Goal: Task Accomplishment & Management: Manage account settings

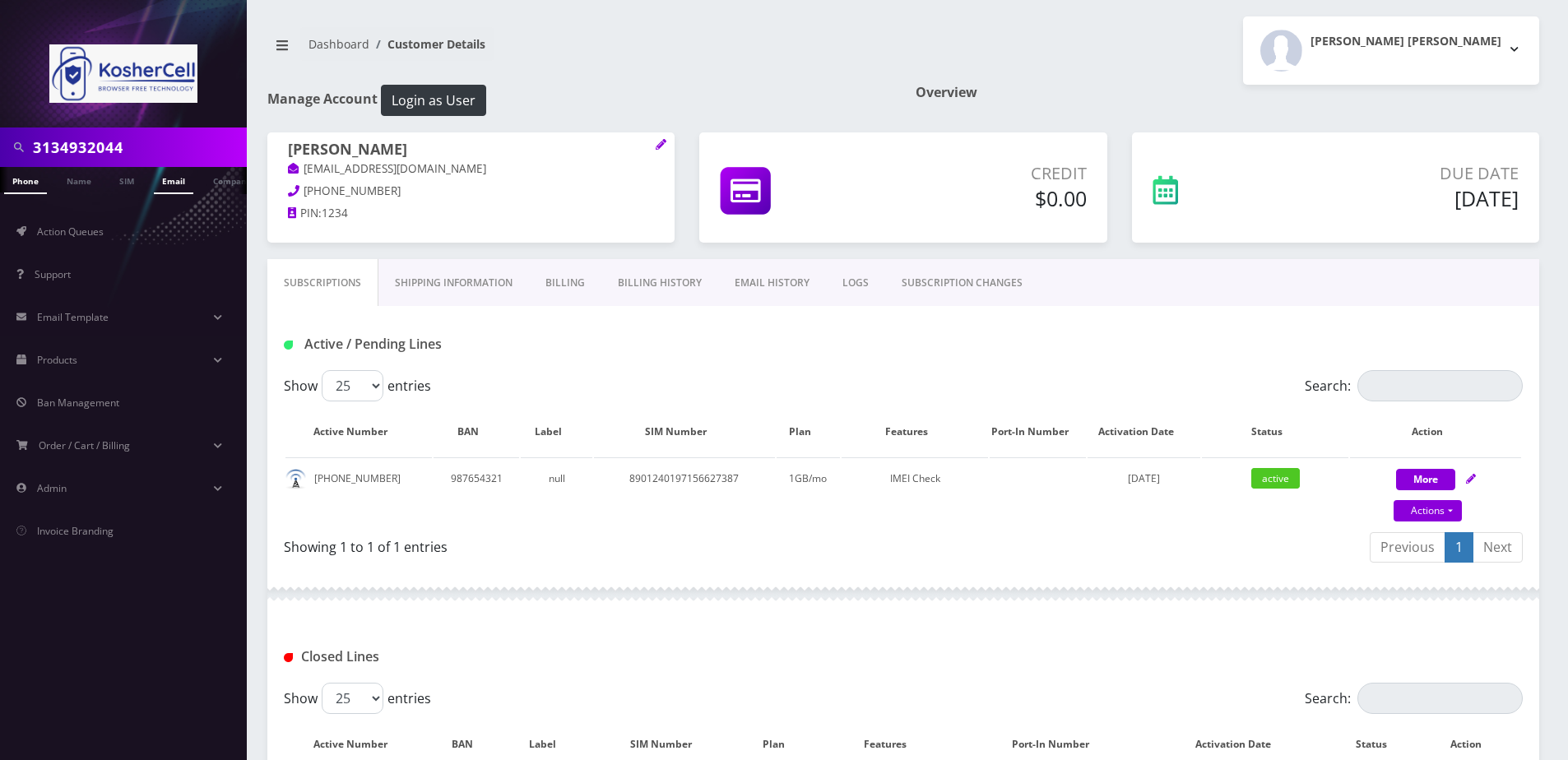
scroll to position [83, 0]
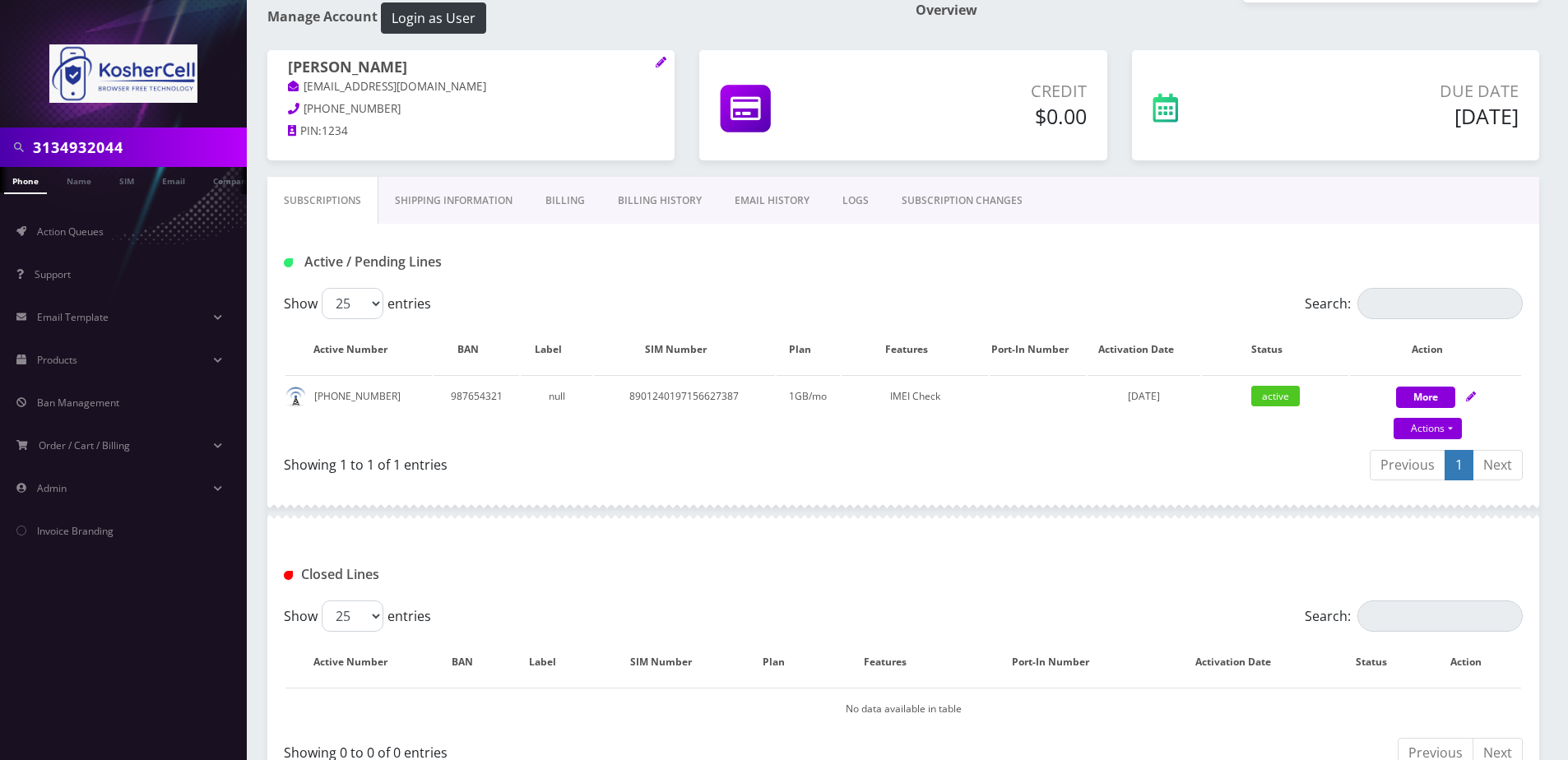
click at [138, 137] on input "3134932044" at bounding box center [138, 146] width 210 height 31
type input "3134932044"
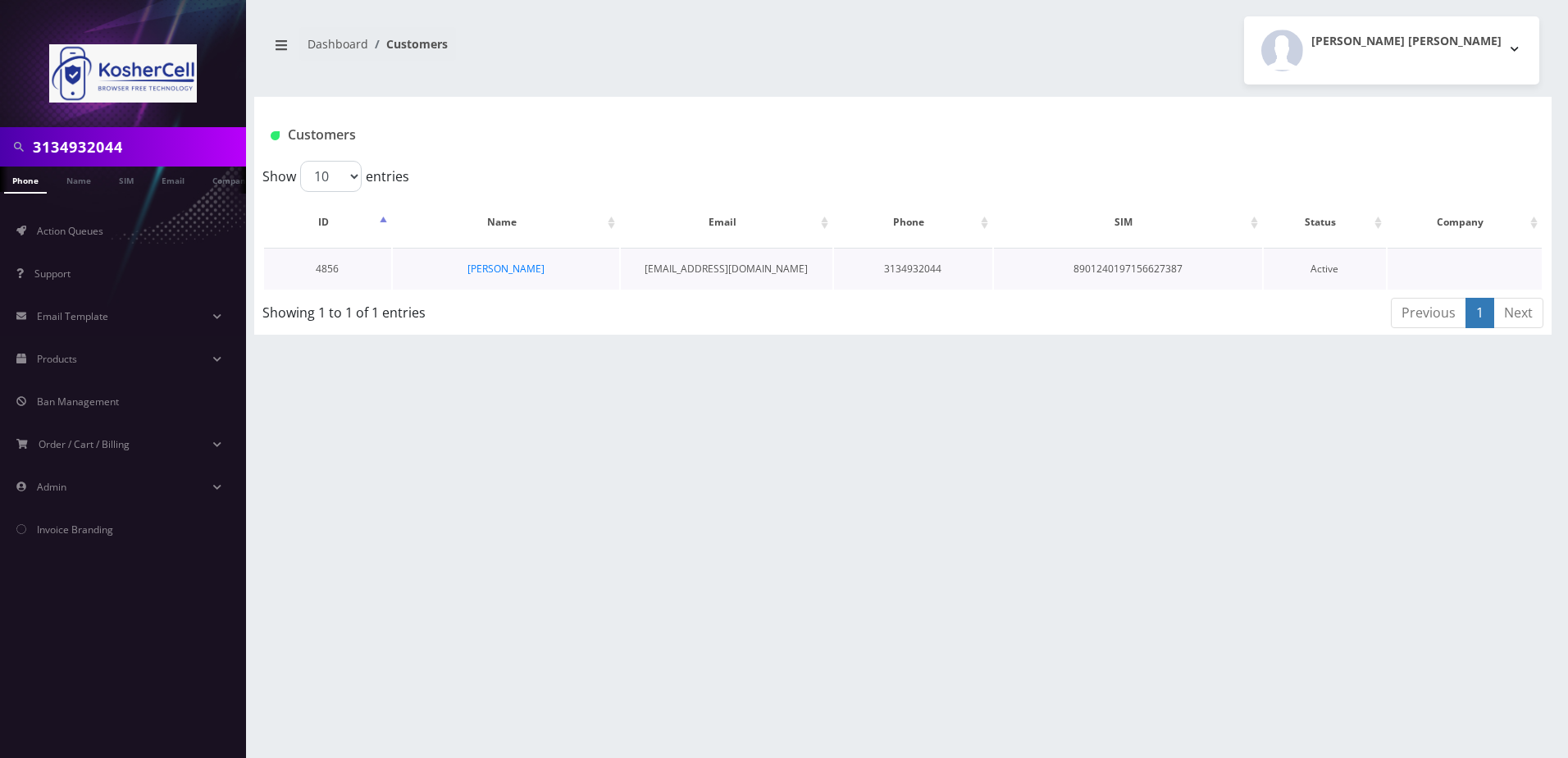
click at [541, 256] on td "[PERSON_NAME]" at bounding box center [506, 269] width 226 height 42
drag, startPoint x: 541, startPoint y: 256, endPoint x: 529, endPoint y: 267, distance: 16.3
click at [529, 267] on link "[PERSON_NAME]" at bounding box center [506, 269] width 77 height 14
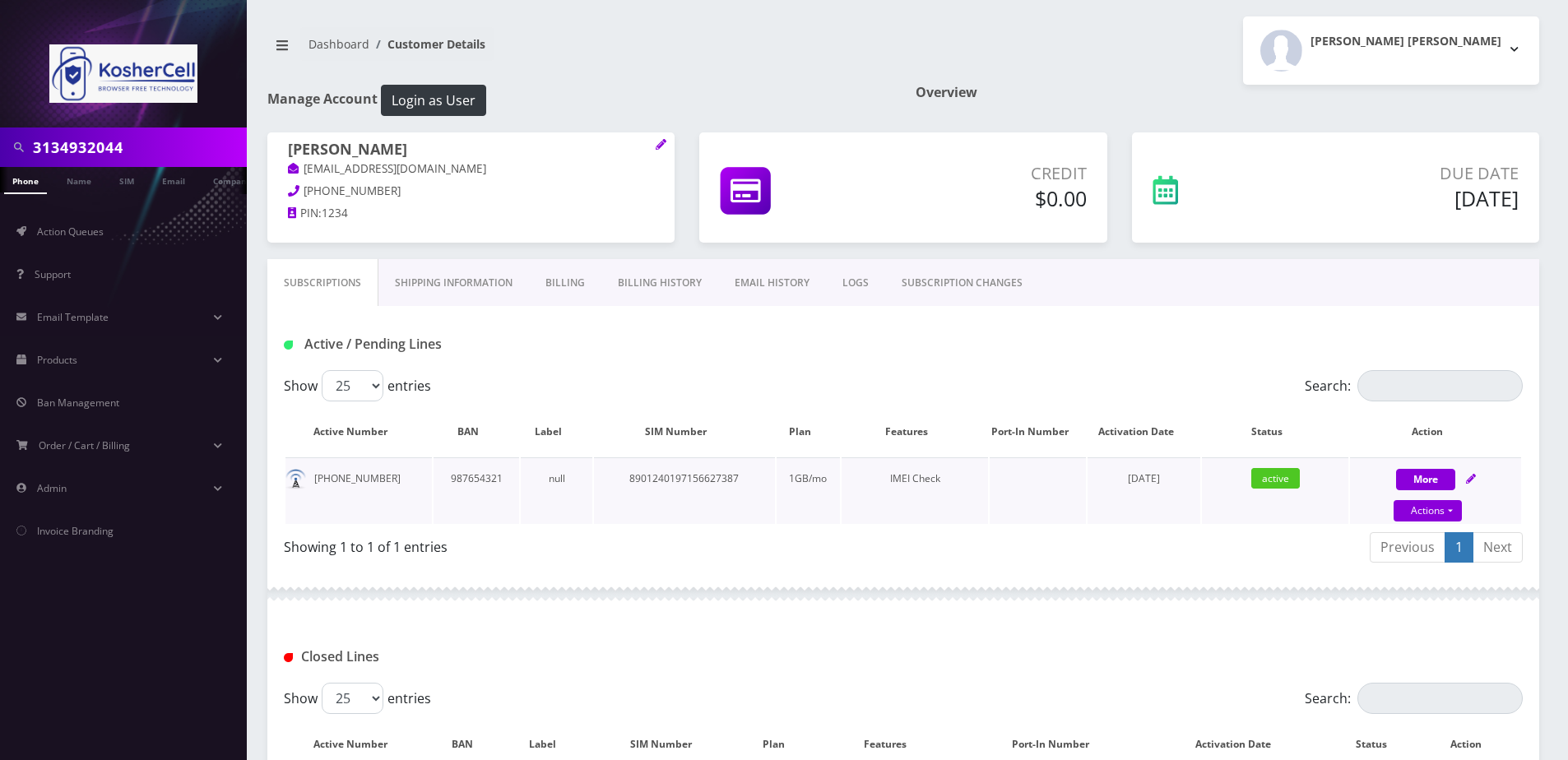
click at [1469, 478] on icon at bounding box center [1470, 479] width 10 height 10
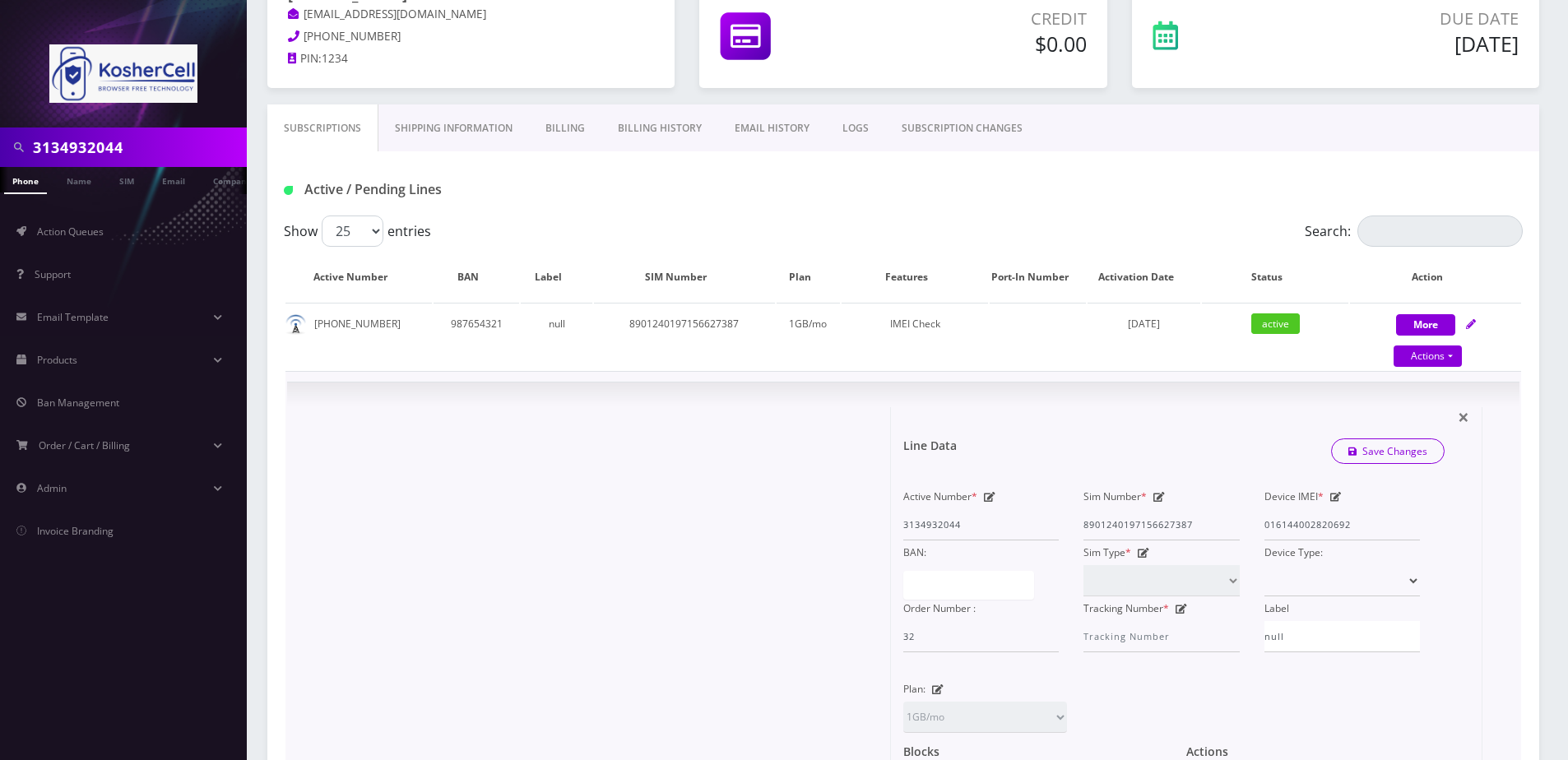
scroll to position [164, 0]
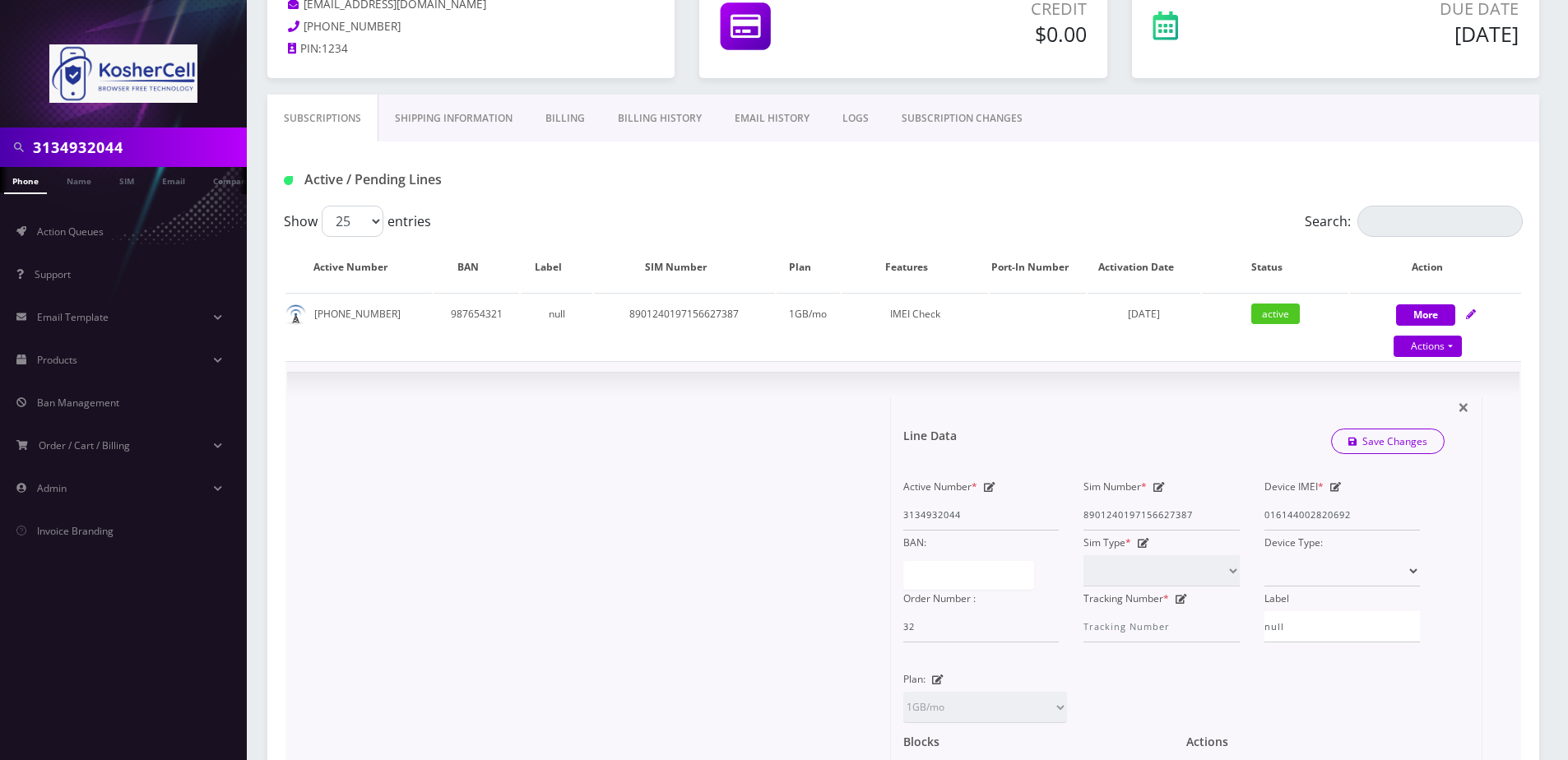
click at [1337, 489] on icon at bounding box center [1335, 487] width 11 height 10
click at [1392, 526] on input "016144002820692" at bounding box center [1342, 514] width 156 height 31
click at [1284, 453] on div "Line Data Save Changes" at bounding box center [1173, 441] width 566 height 50
click at [1287, 524] on input "016144002820692" at bounding box center [1342, 514] width 156 height 31
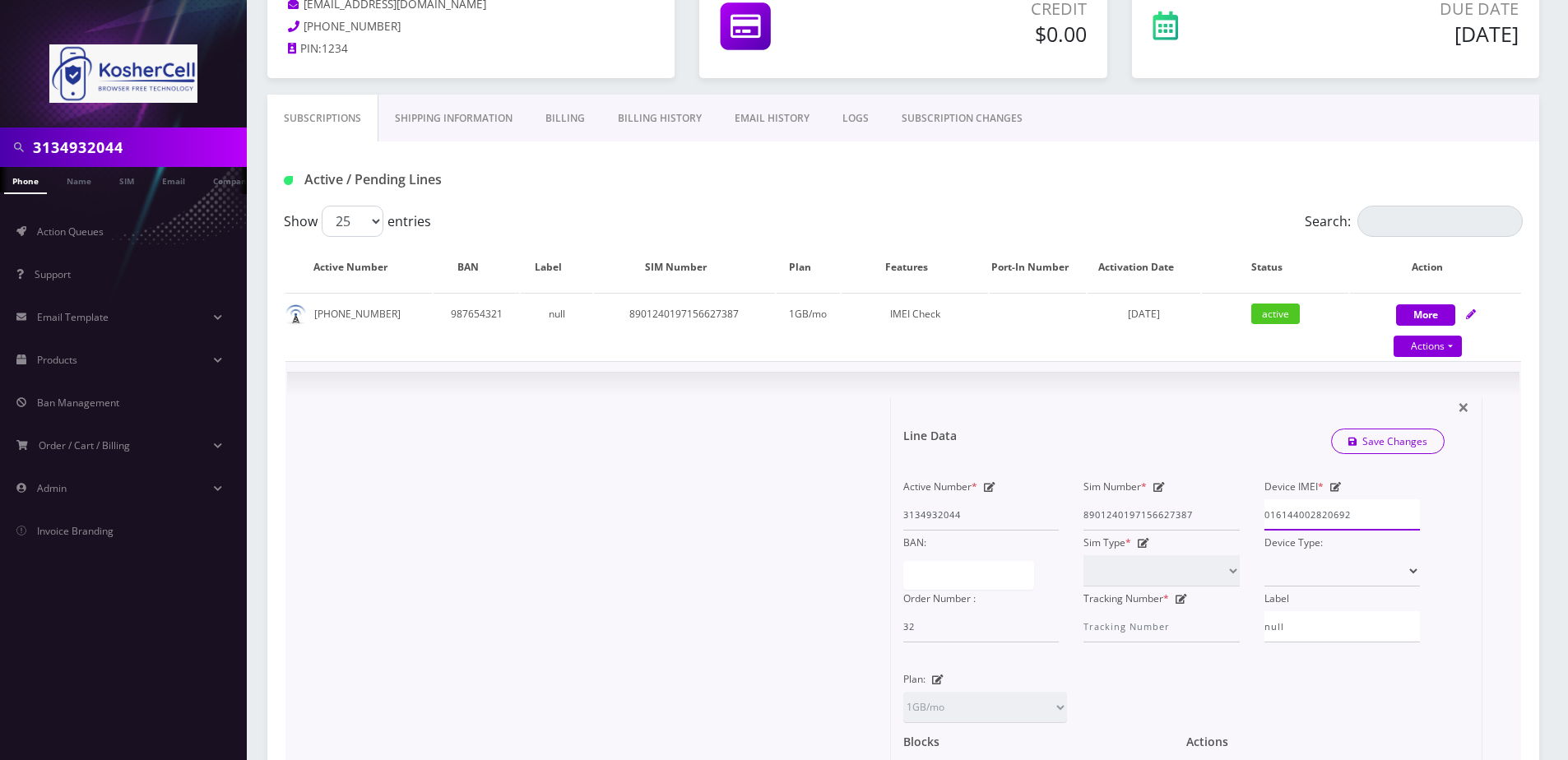
click at [1286, 523] on input "016144002820692" at bounding box center [1342, 514] width 156 height 31
type input "016144002820692"
click at [1213, 429] on div "Line Data Save Changes" at bounding box center [1173, 441] width 566 height 50
click at [1330, 515] on input "016144002820692" at bounding box center [1342, 514] width 156 height 31
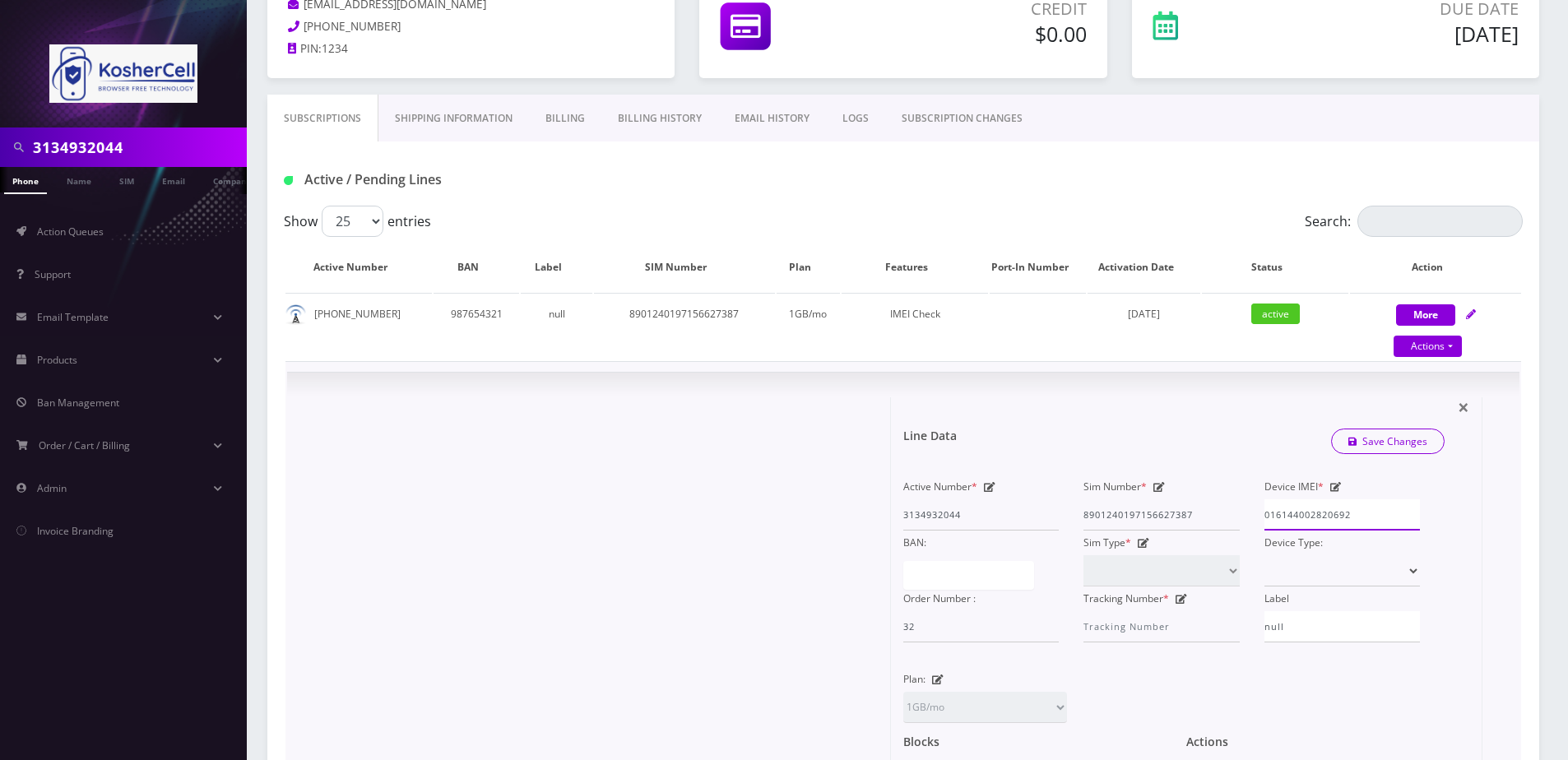
click at [1368, 513] on input "016144002820692" at bounding box center [1342, 514] width 156 height 31
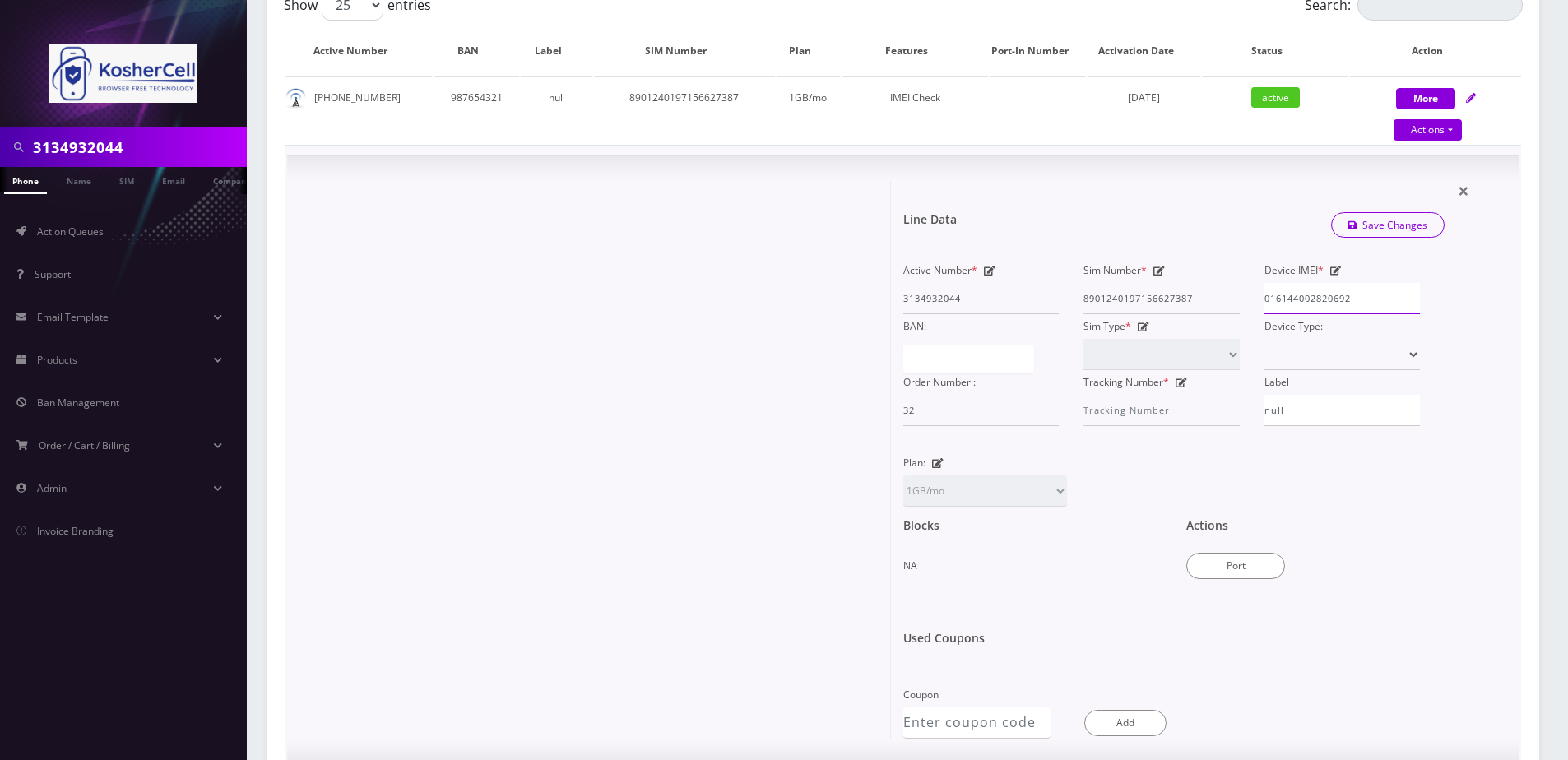
scroll to position [411, 0]
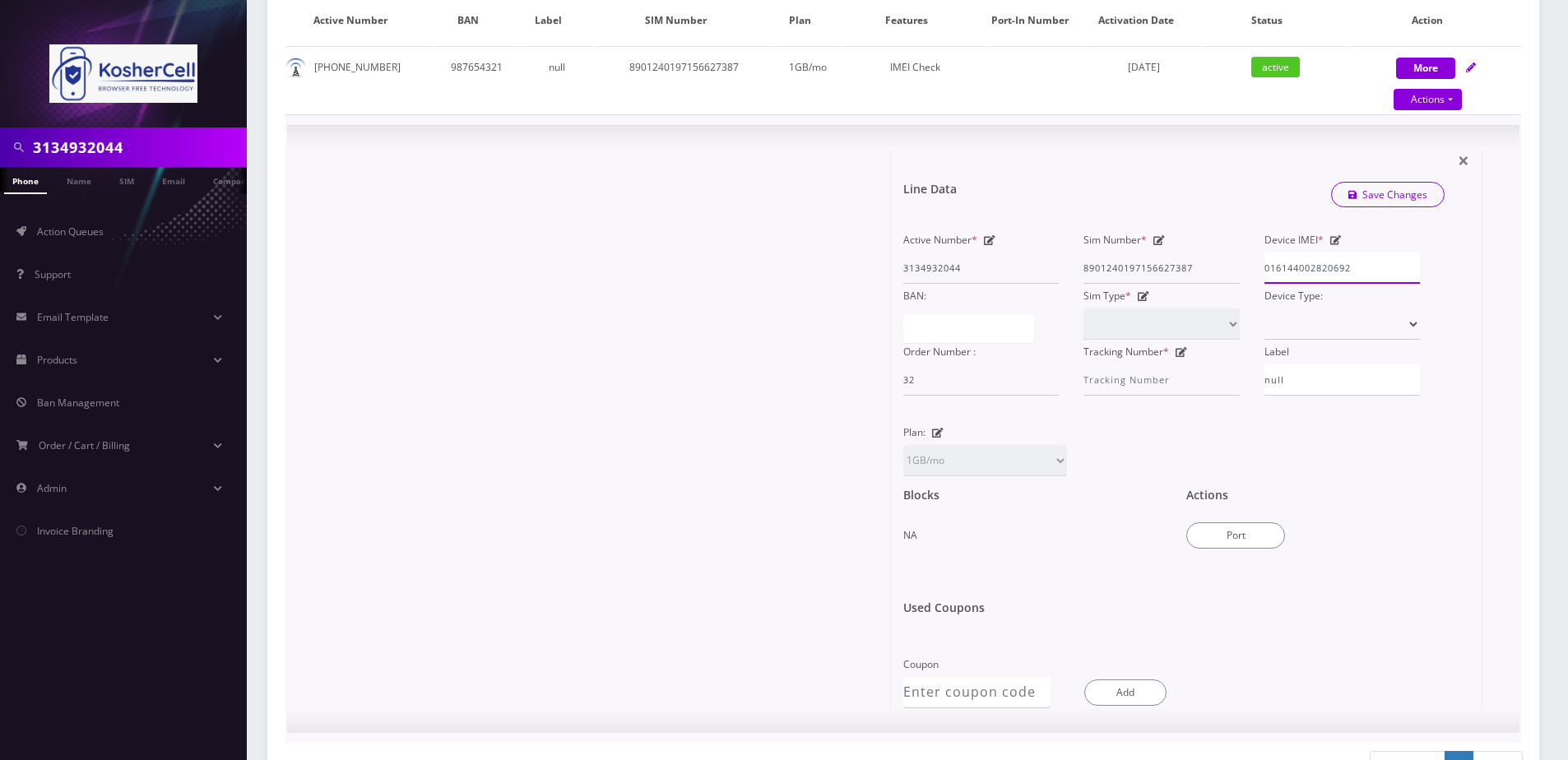
click at [1332, 267] on input "016144002820692" at bounding box center [1342, 267] width 156 height 31
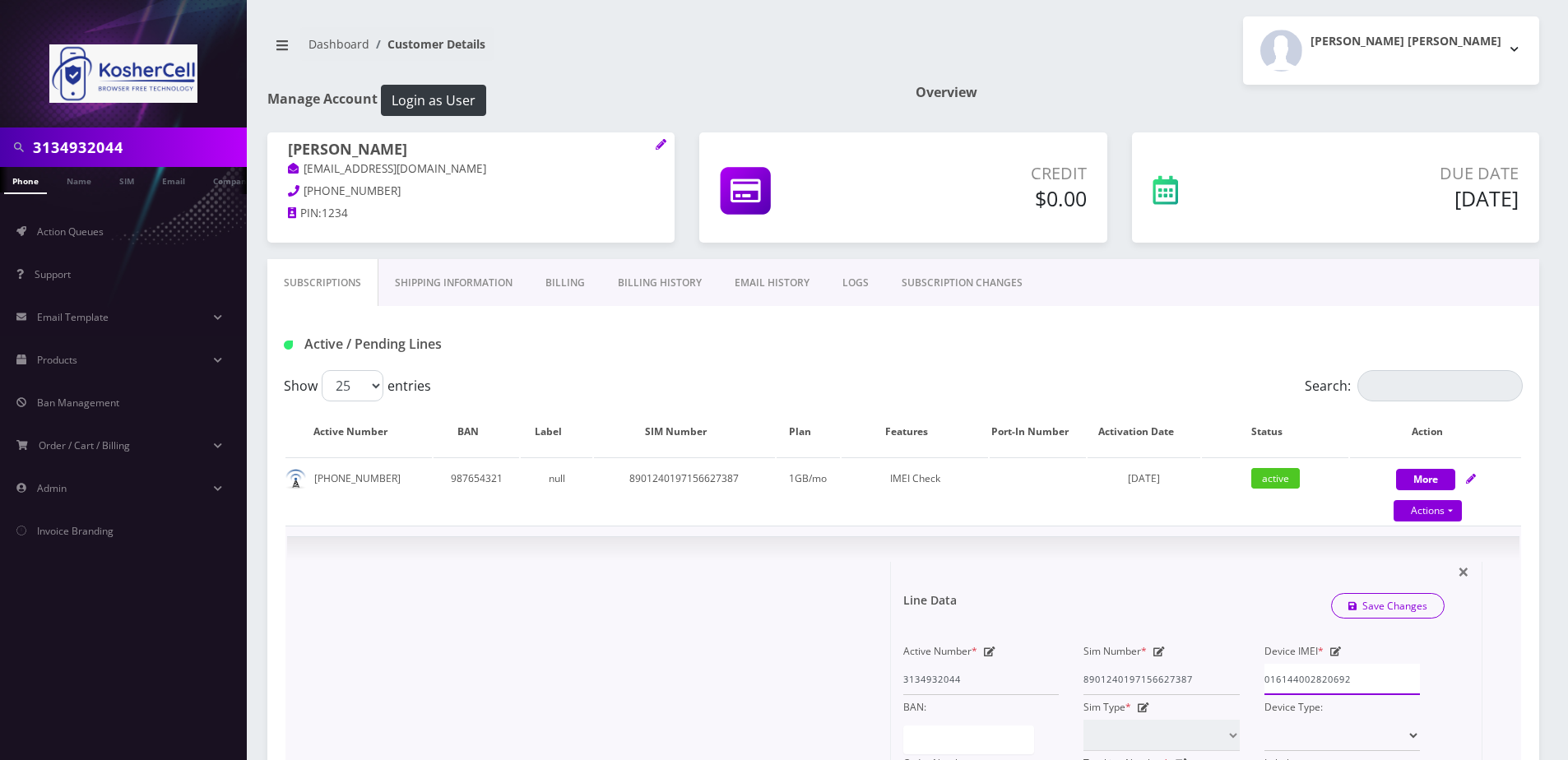
scroll to position [164, 0]
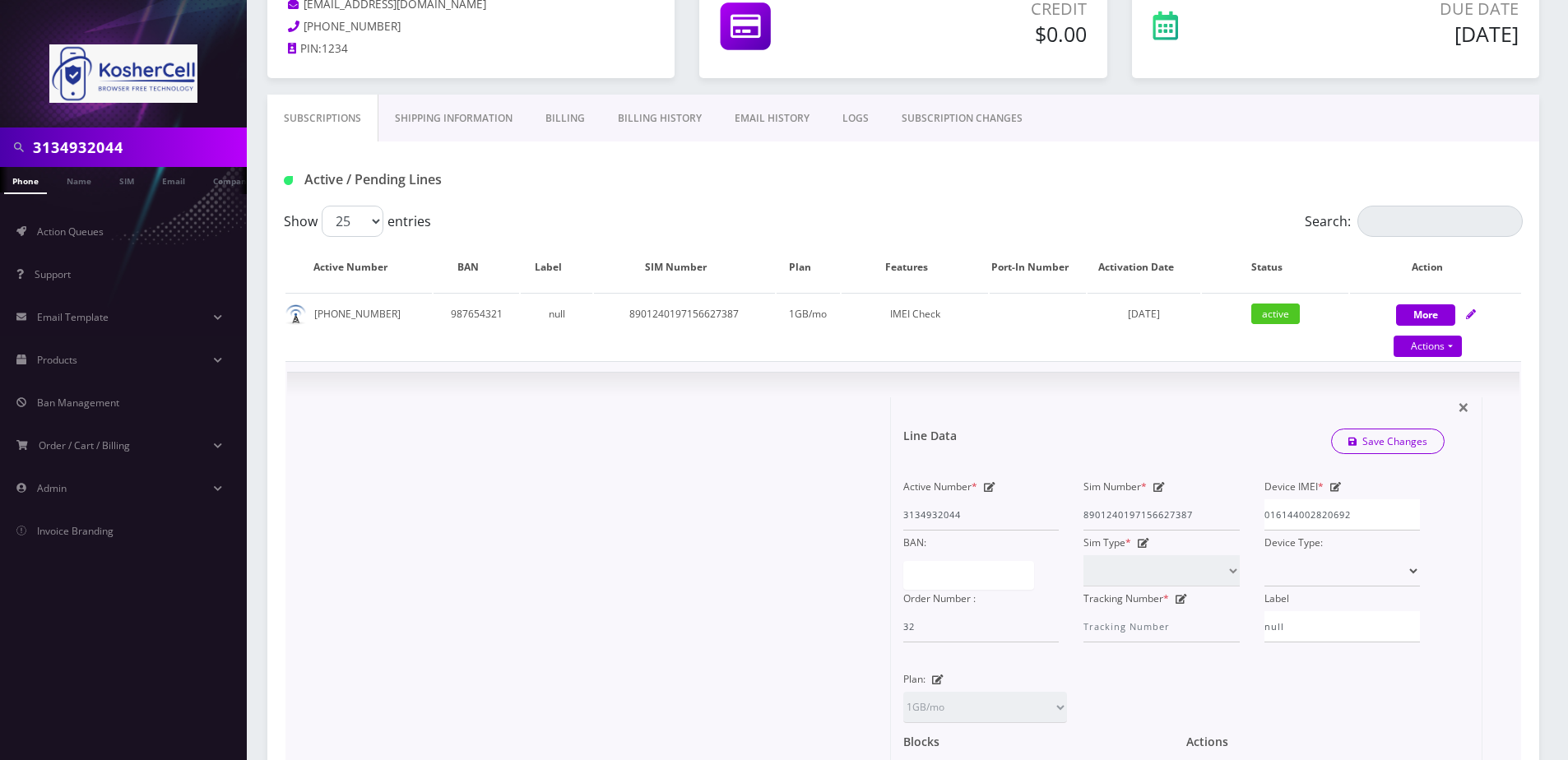
click at [1237, 465] on div "Line Data Save Changes" at bounding box center [1173, 441] width 566 height 50
click at [885, 519] on div "× Line Data Save Changes Active Number * 3134932044 Sim Number * 89012401971566…" at bounding box center [891, 676] width 1183 height 557
click at [138, 138] on input "3134932044" at bounding box center [138, 146] width 210 height 31
click at [150, 139] on input "3134932044" at bounding box center [138, 146] width 210 height 31
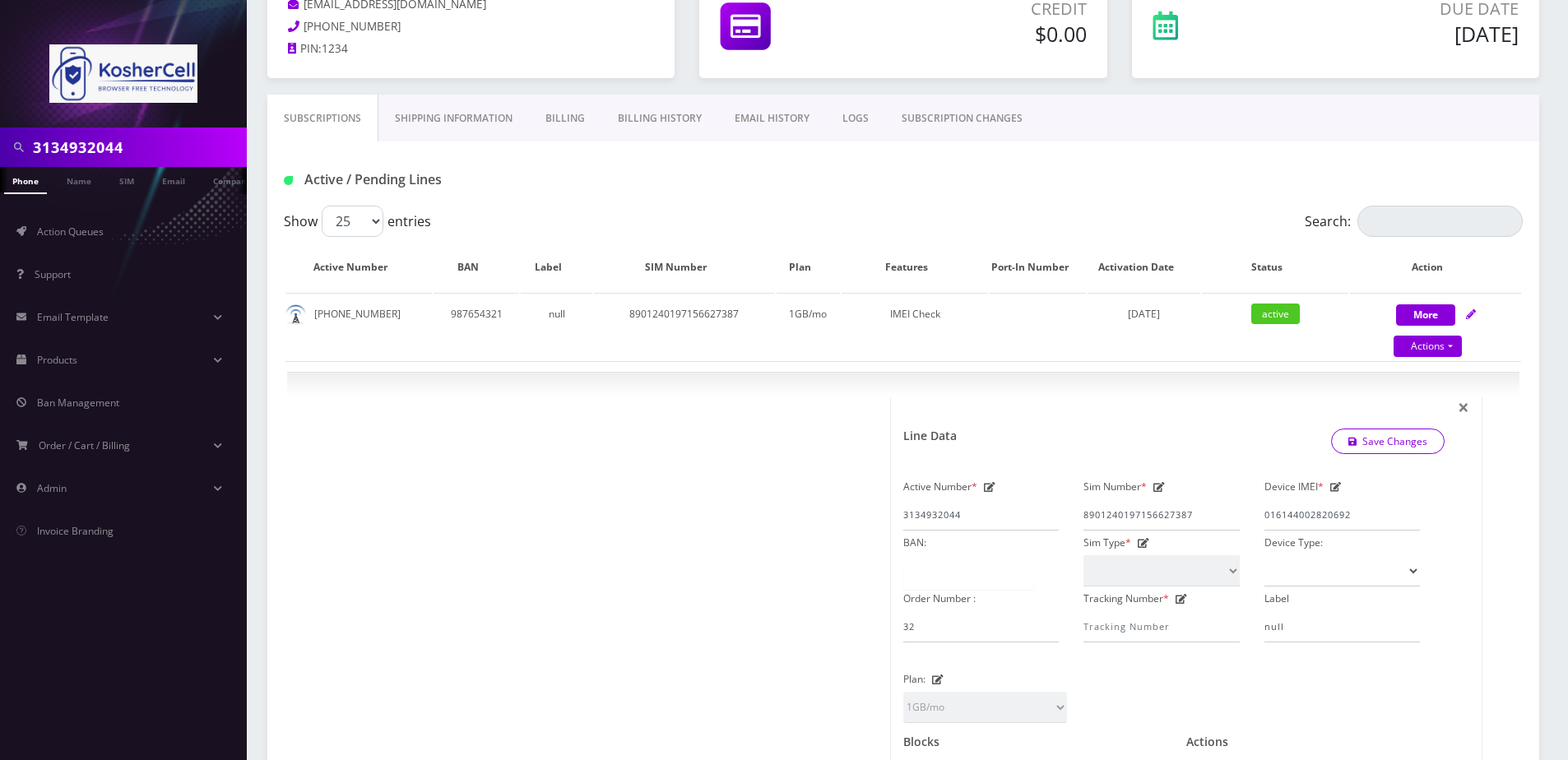
click at [150, 139] on input "3134932044" at bounding box center [138, 146] width 210 height 31
type input "6679102663"
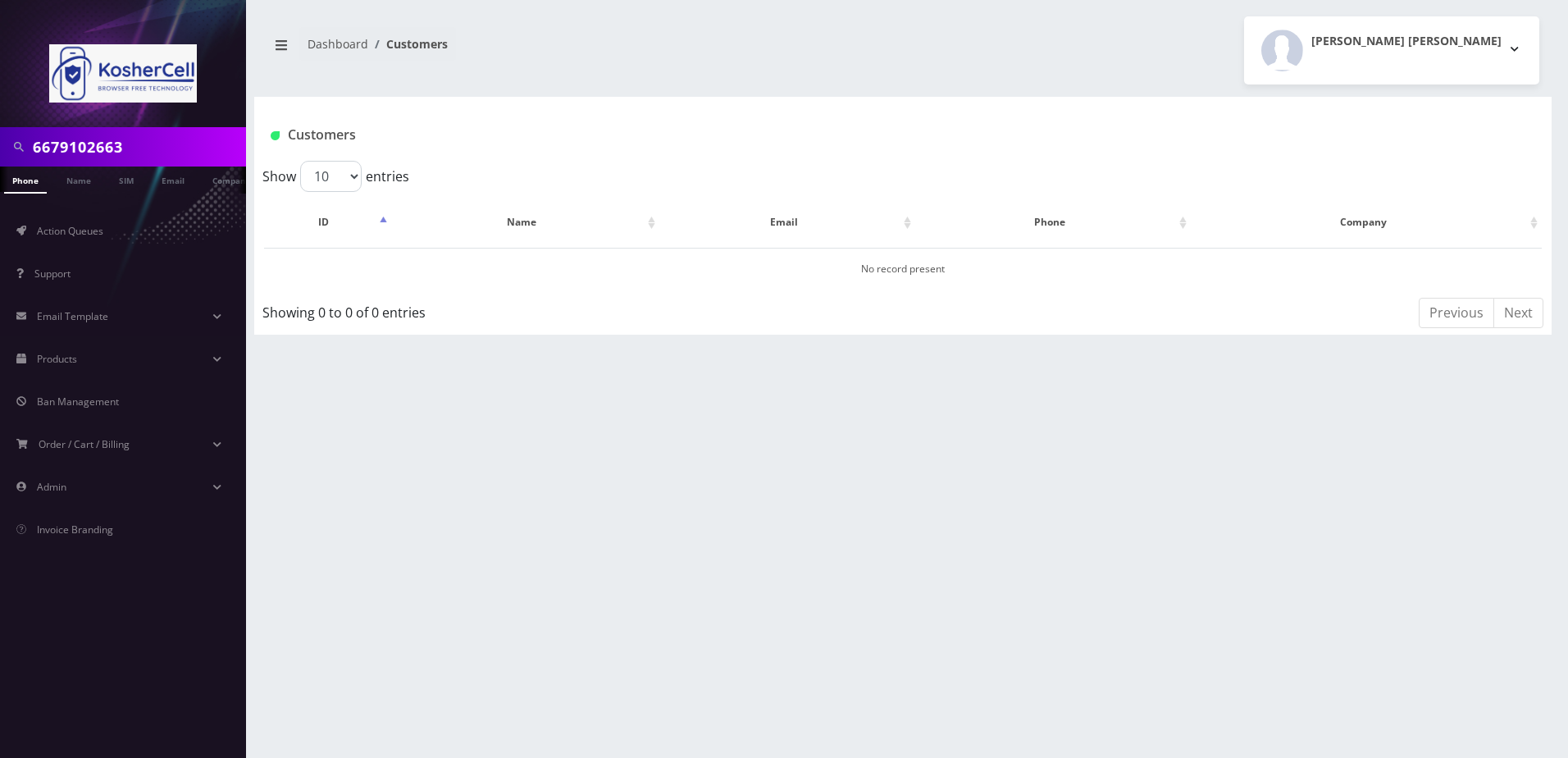
drag, startPoint x: 143, startPoint y: 144, endPoint x: 109, endPoint y: 148, distance: 34.2
click at [109, 148] on input "6679102663" at bounding box center [138, 146] width 210 height 31
type input "6679102693"
click at [152, 143] on input "6679102693" at bounding box center [138, 146] width 210 height 31
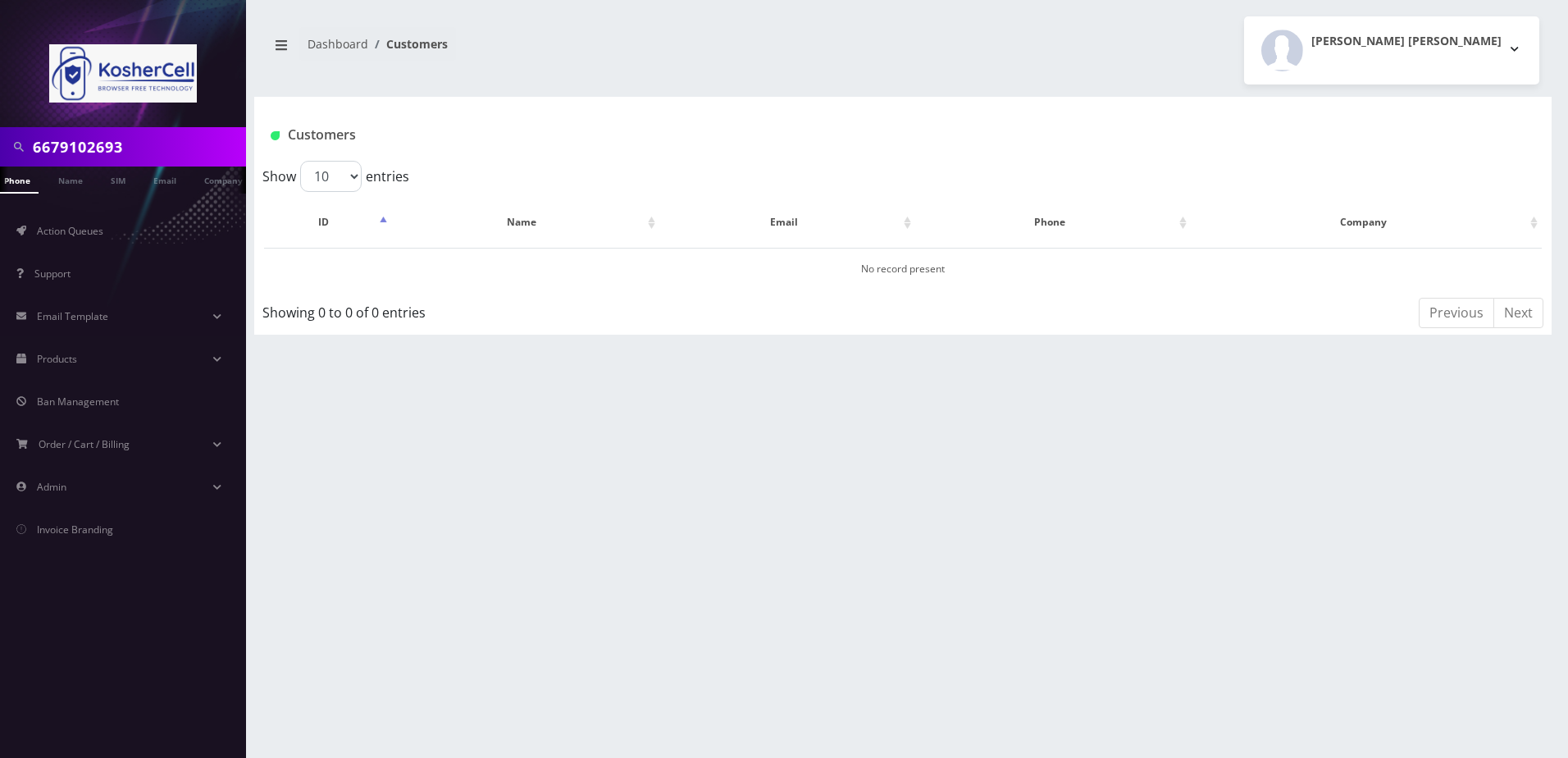
click at [152, 143] on input "6679102693" at bounding box center [138, 146] width 210 height 31
type input "6679102693"
click at [132, 138] on input "text" at bounding box center [138, 146] width 210 height 31
click at [193, 116] on div at bounding box center [123, 64] width 246 height 127
click at [76, 177] on link "Name" at bounding box center [70, 180] width 41 height 27
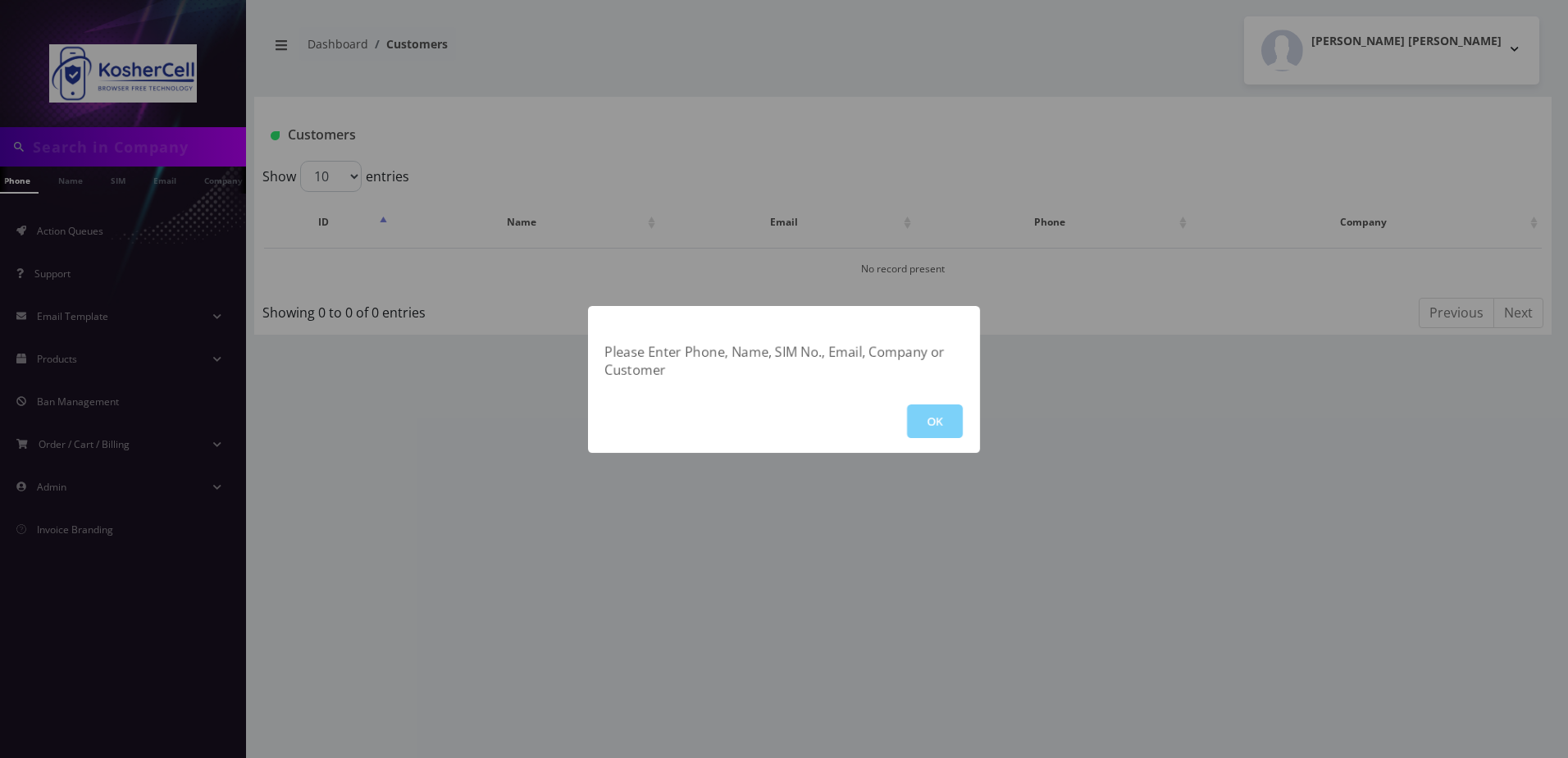
click at [966, 417] on div "OK" at bounding box center [784, 420] width 392 height 63
click at [922, 420] on button "OK" at bounding box center [936, 421] width 56 height 34
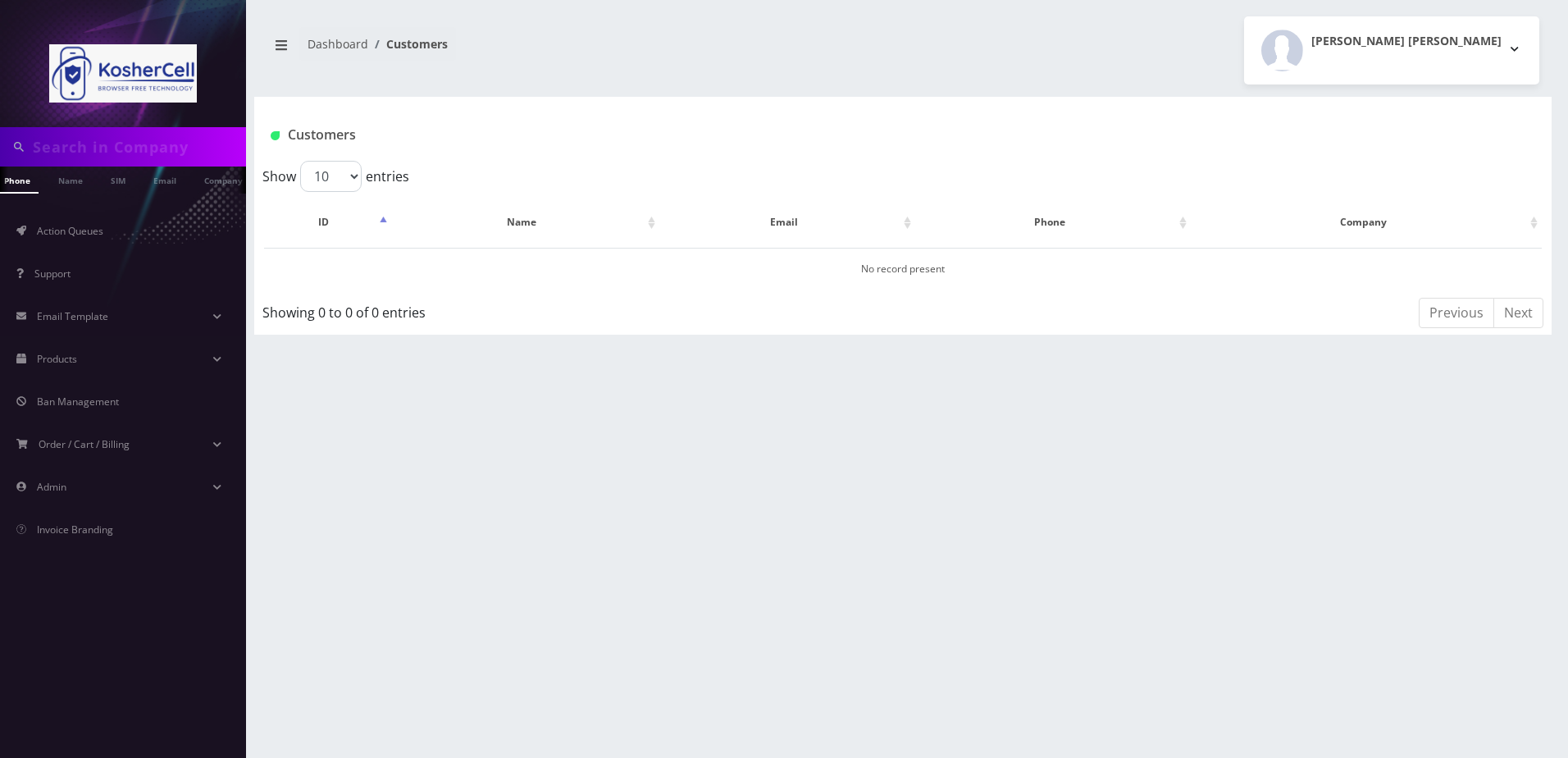
click at [203, 125] on div at bounding box center [123, 64] width 246 height 127
click at [167, 137] on input "text" at bounding box center [138, 146] width 210 height 31
type input "kaplan"
click at [83, 184] on link "Name" at bounding box center [79, 180] width 41 height 27
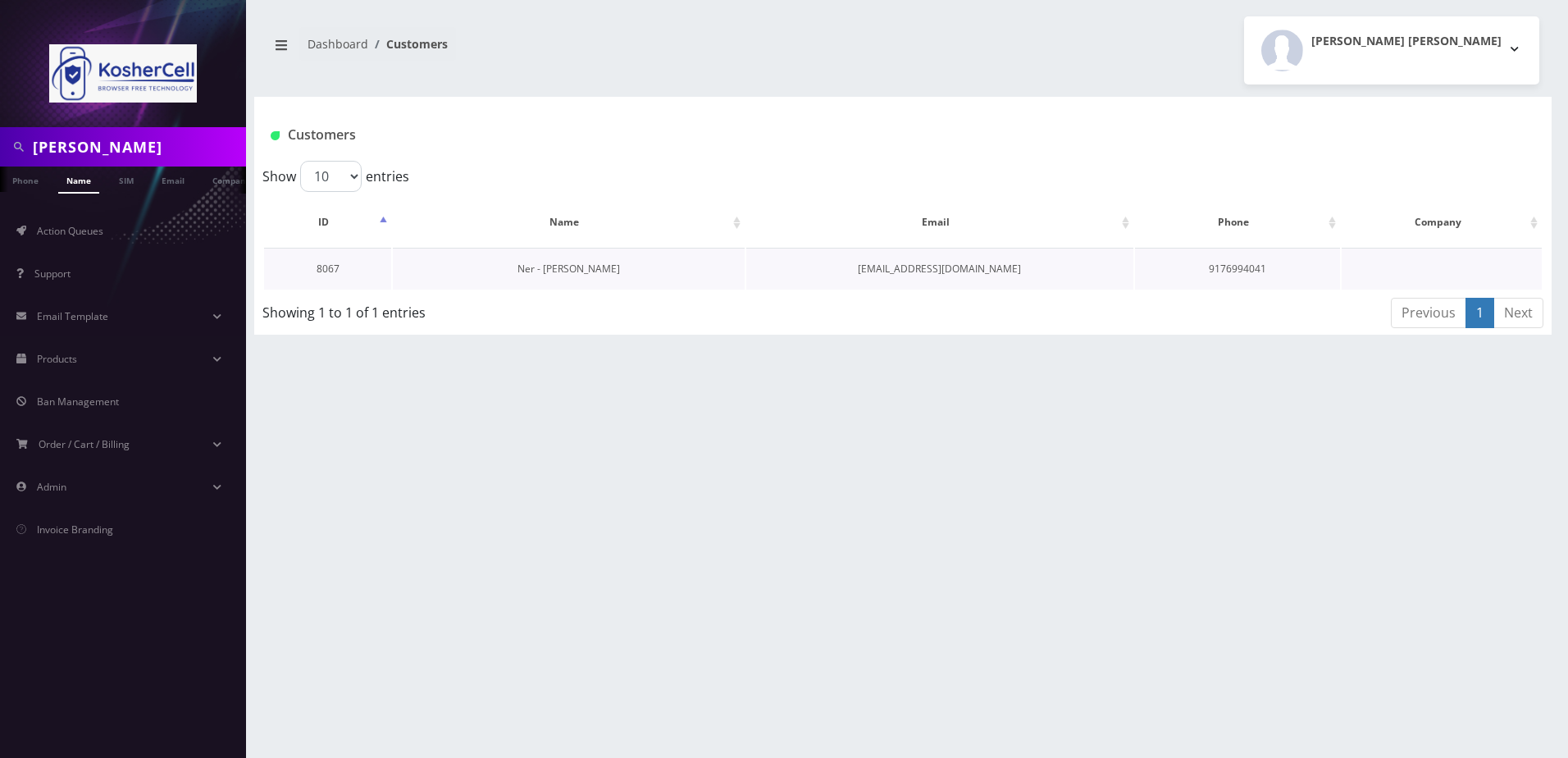
click at [603, 272] on link "Ner - [PERSON_NAME]" at bounding box center [569, 269] width 103 height 14
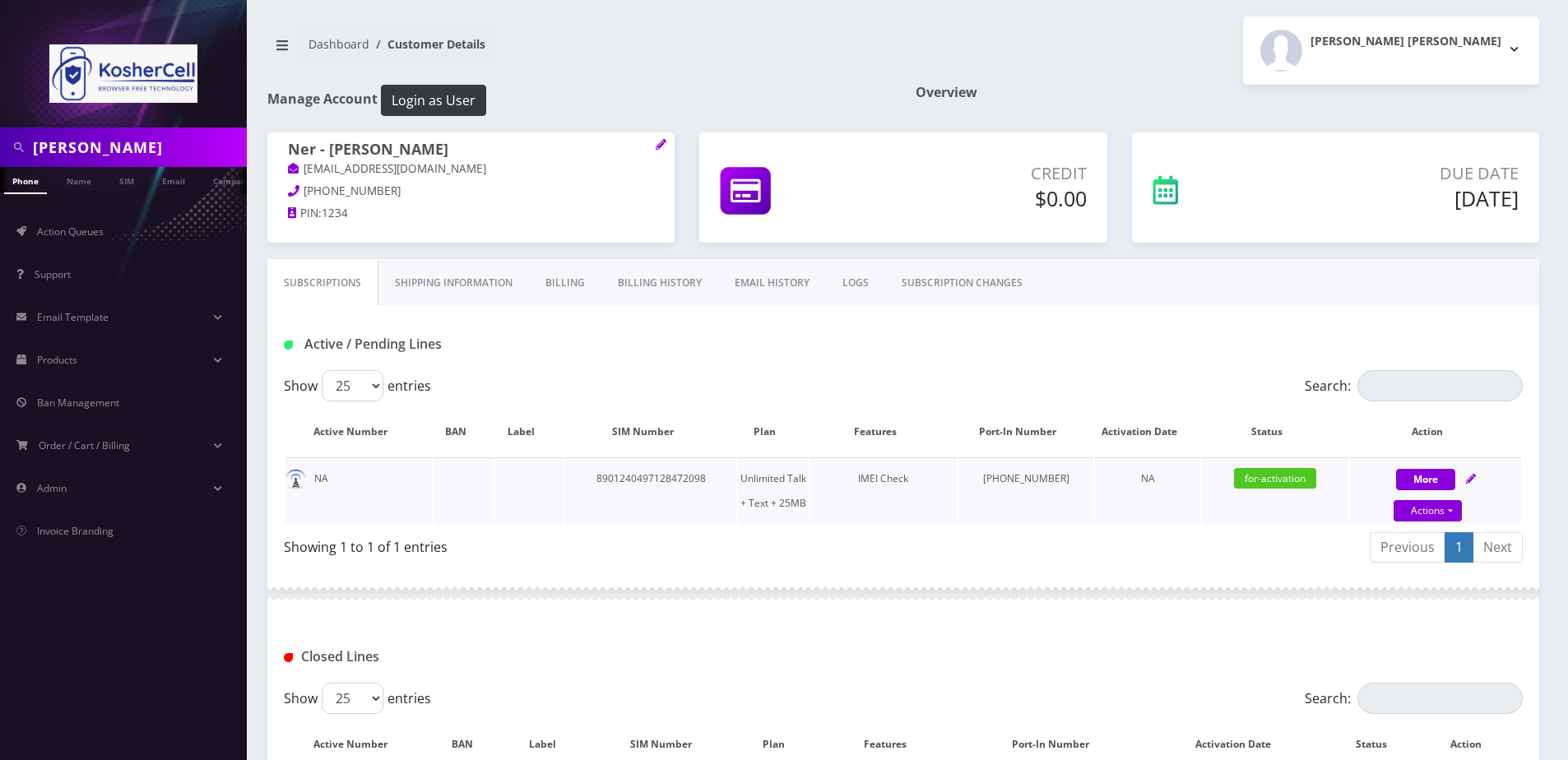
scroll to position [83, 0]
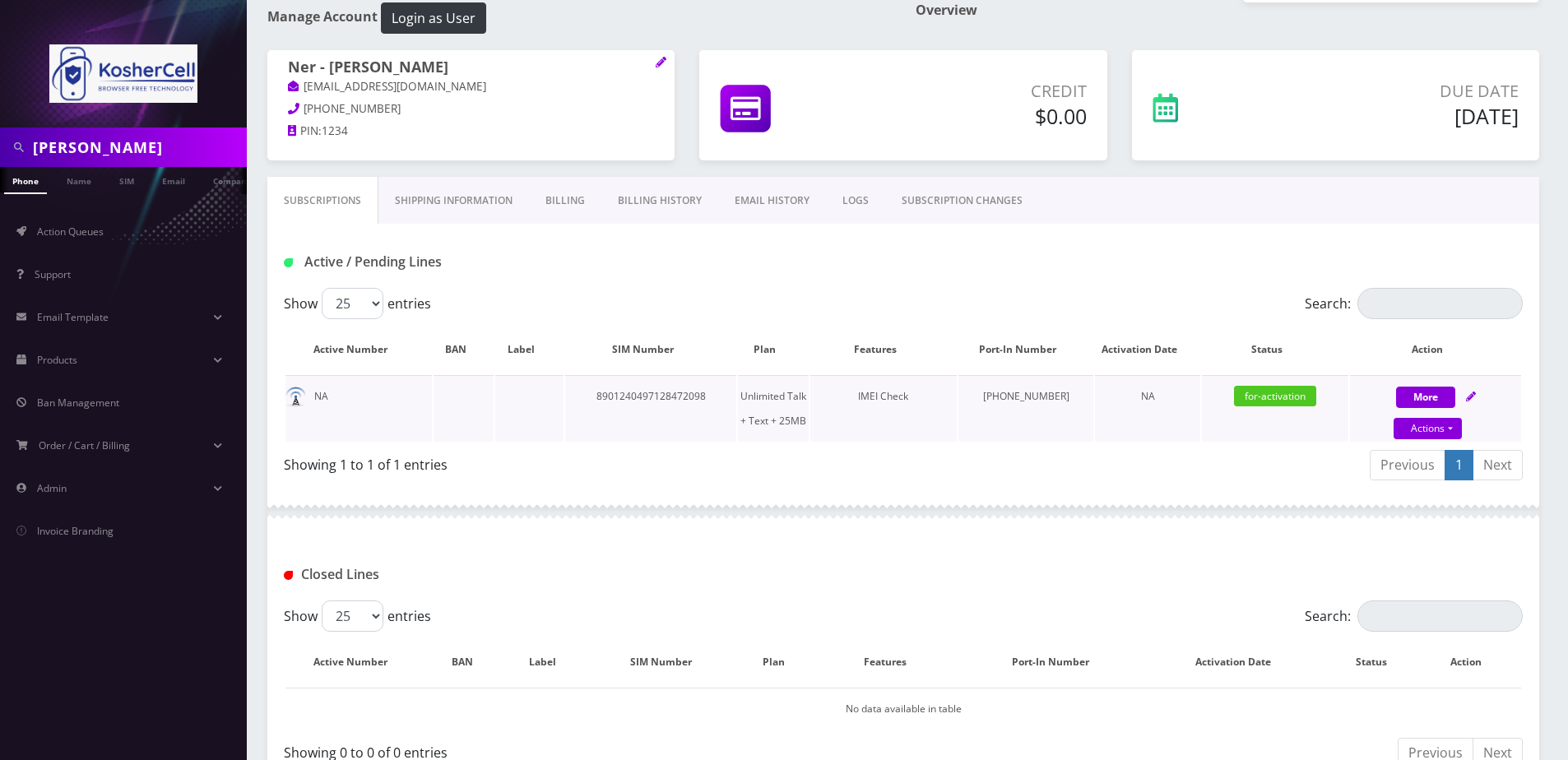
click at [1471, 400] on icon at bounding box center [1470, 396] width 10 height 10
select select "364"
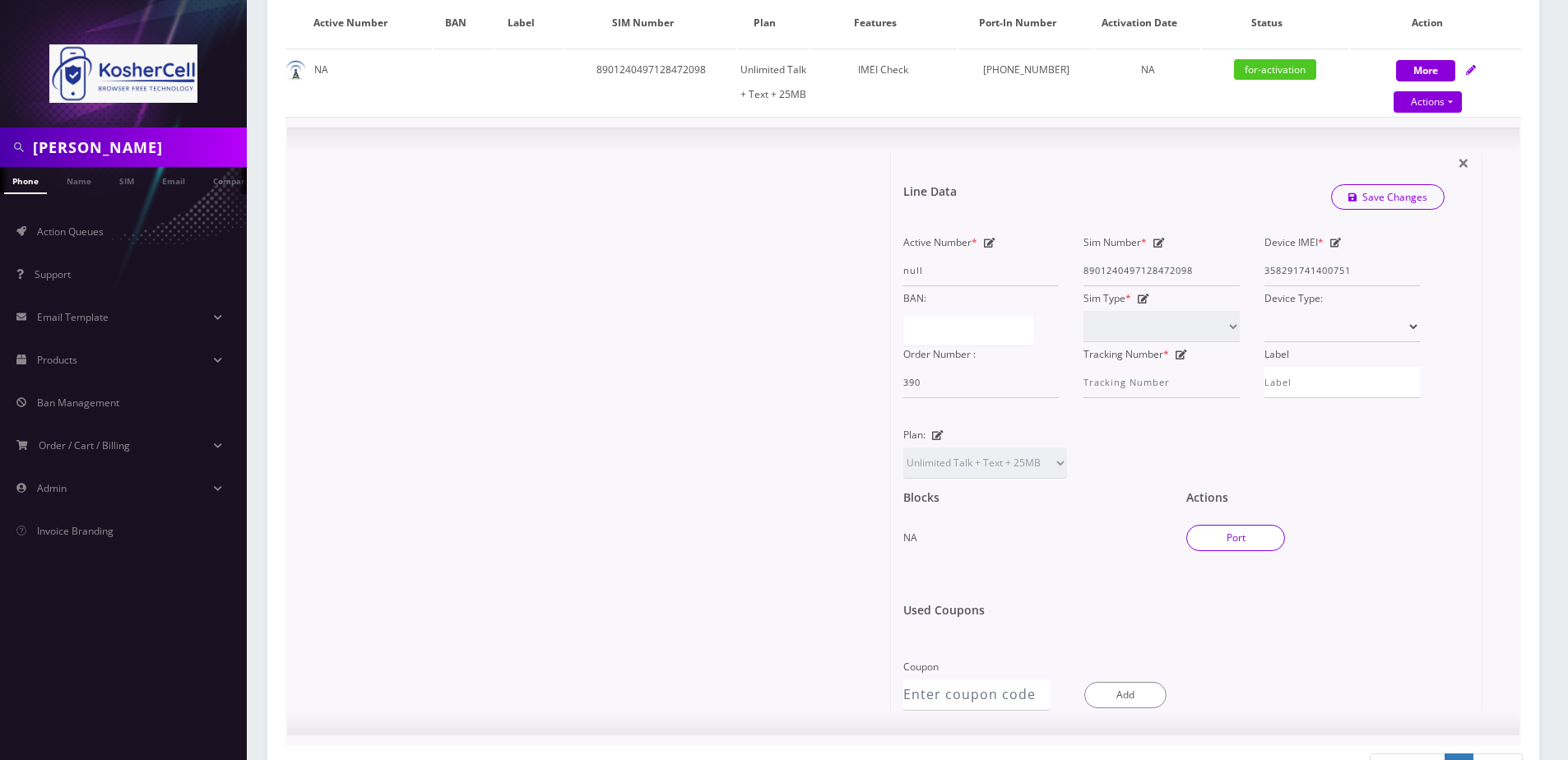
scroll to position [411, 0]
click at [1218, 525] on button "Port" at bounding box center [1235, 536] width 99 height 26
type input "Binyomin Kaplan"
type input "6513 Clarington Road"
type input "Baltimore"
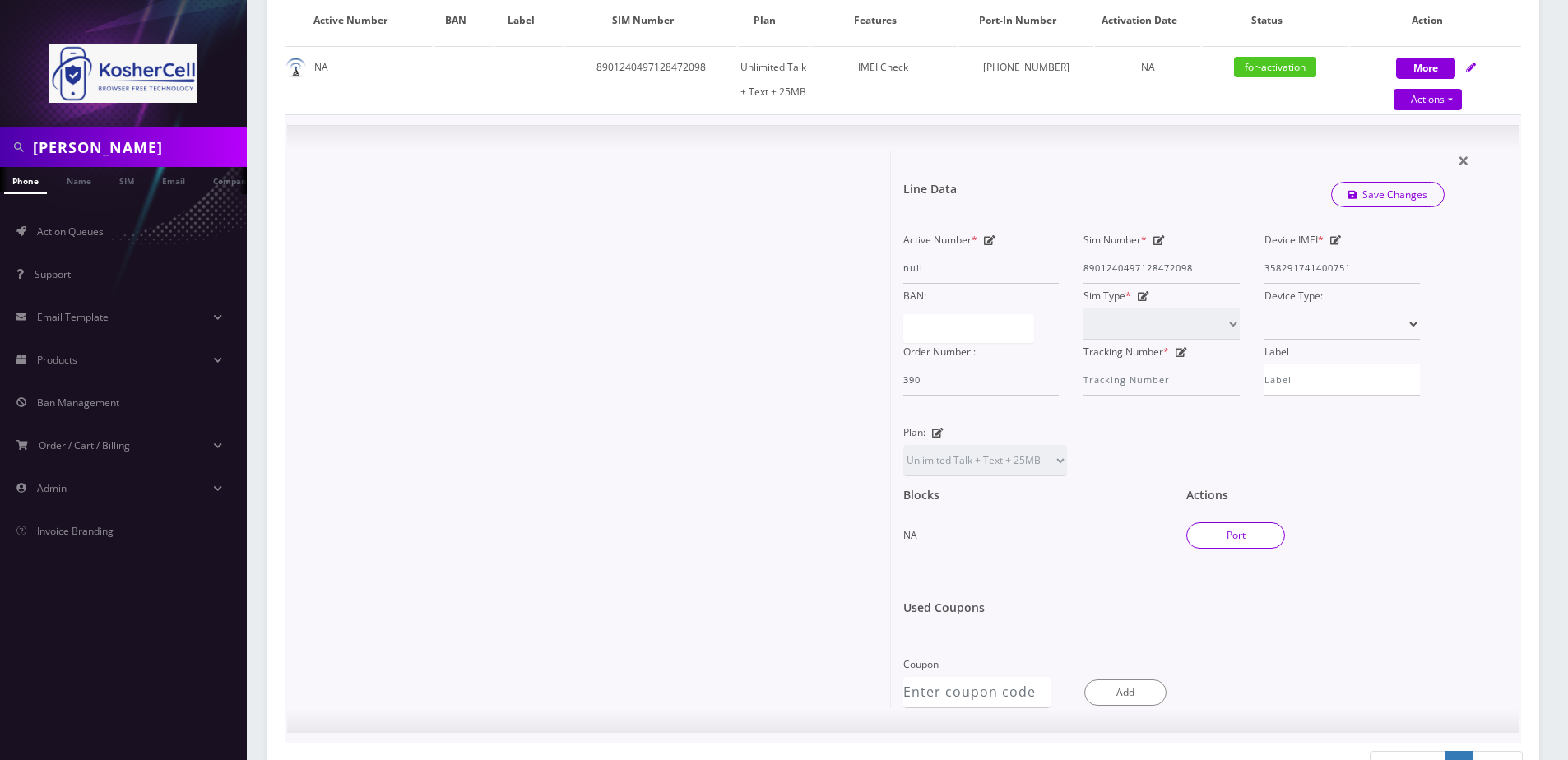
select select "MD"
type input "21209"
type input "8901240497128472098"
type input "6679102693"
type input "T-Mobile"
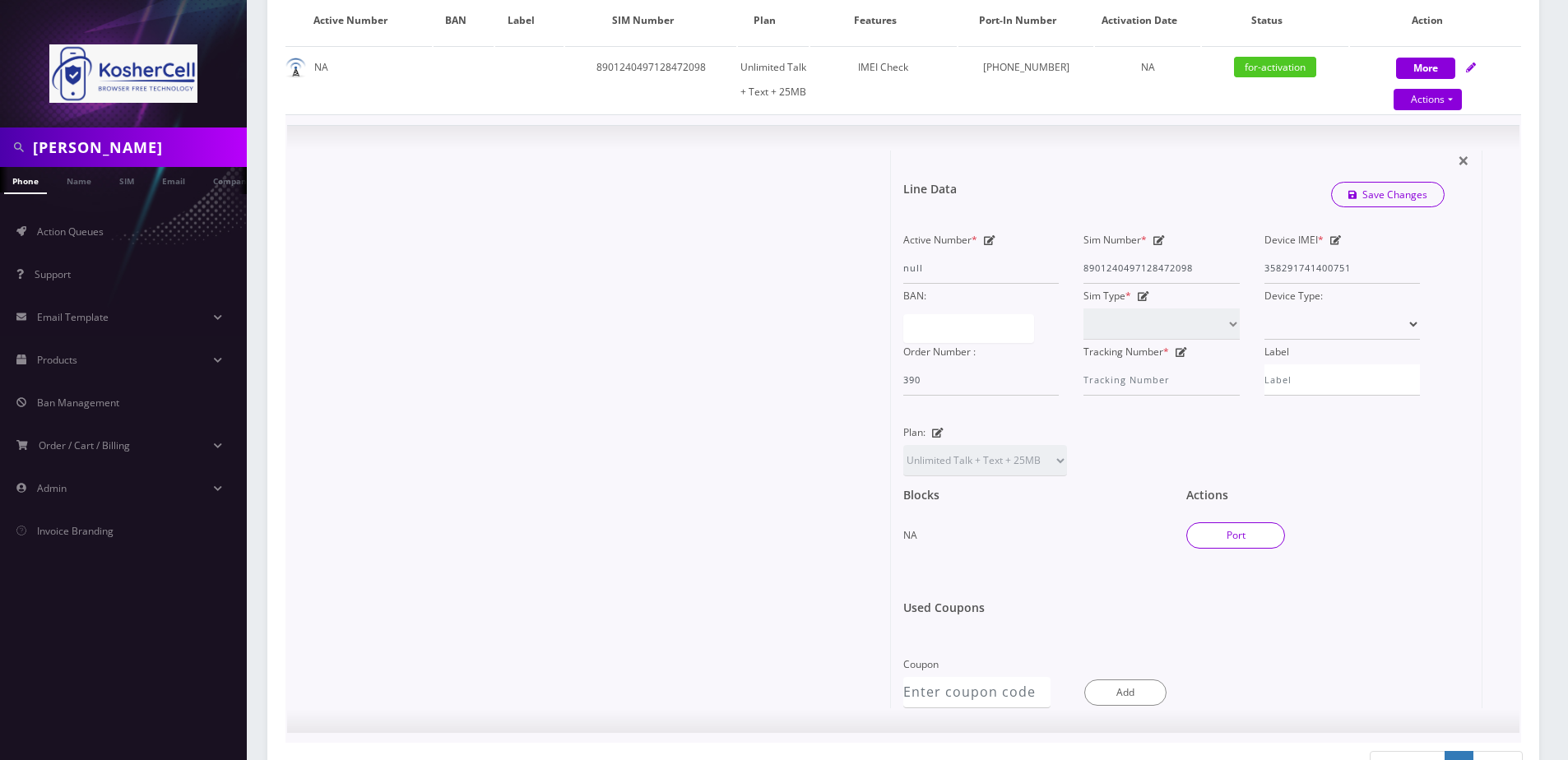
type input "96429551"
type input "545974"
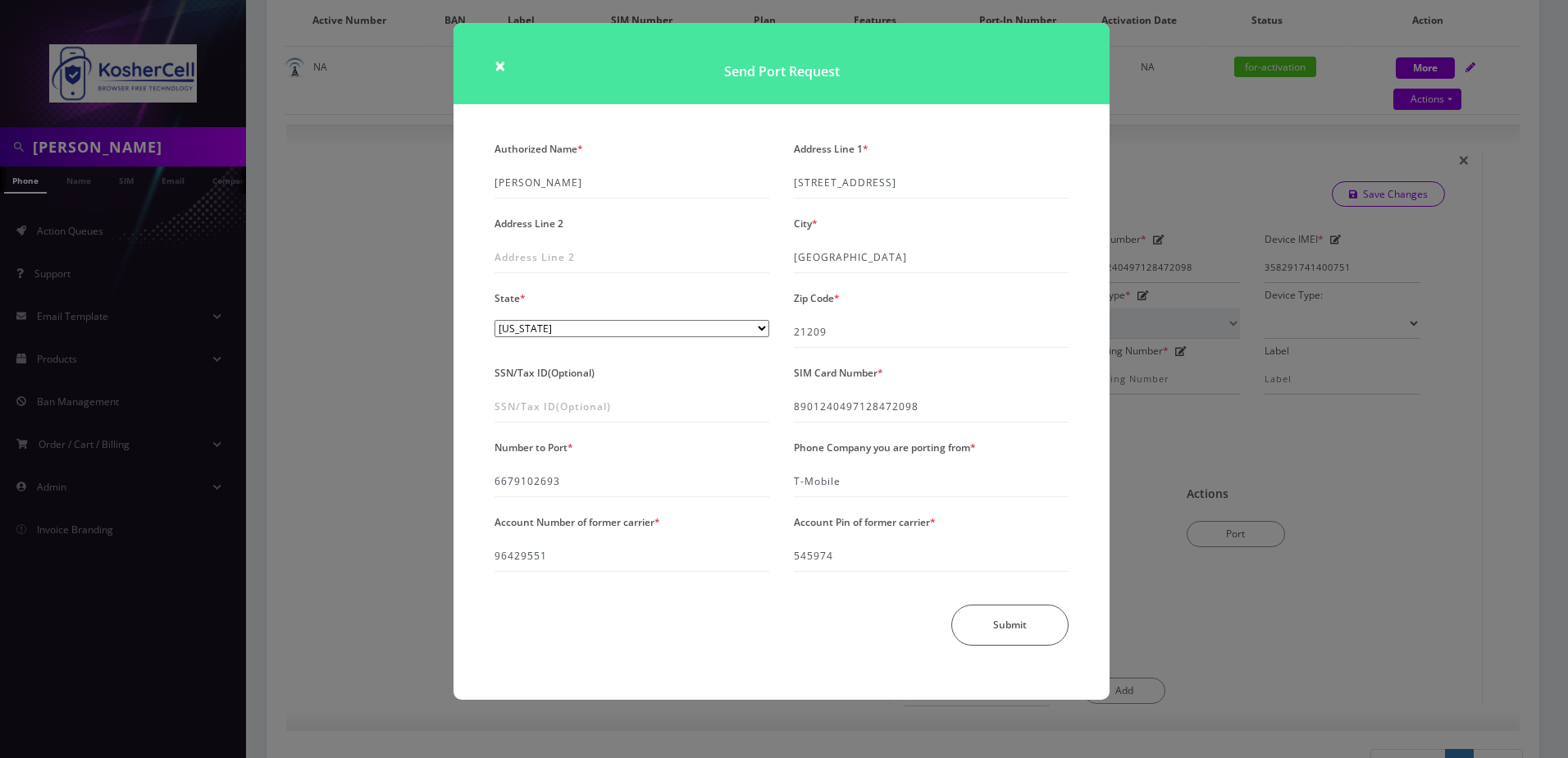
click at [349, 583] on div "× Send Port Request Authorized Name * Binyomin Kaplan Address Line 1 * 6513 Cla…" at bounding box center [784, 379] width 1568 height 758
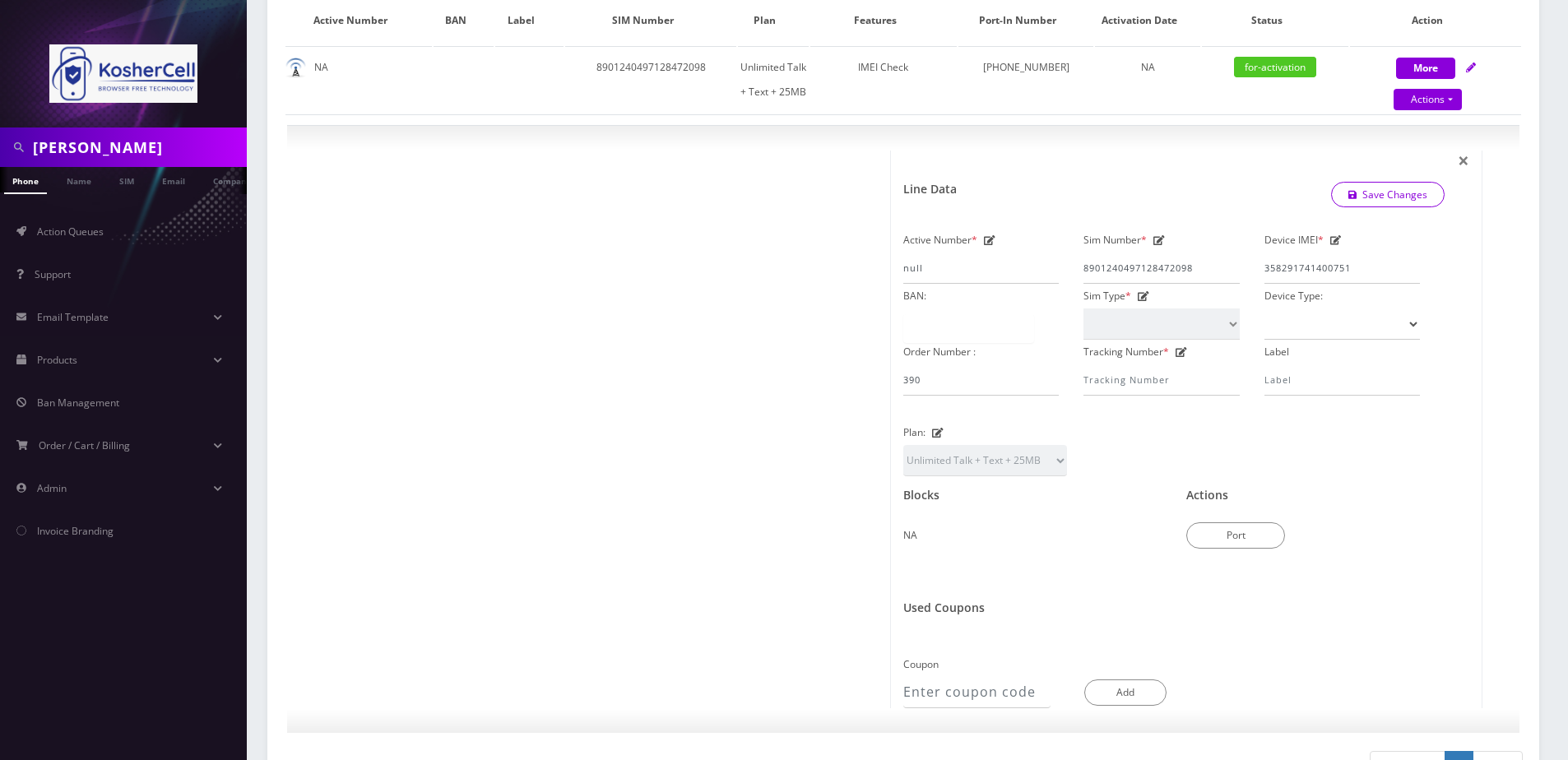
click at [147, 164] on div "kaplan" at bounding box center [123, 147] width 247 height 39
click at [142, 153] on input "kaplan" at bounding box center [138, 146] width 210 height 31
type input "h"
type input "erblich"
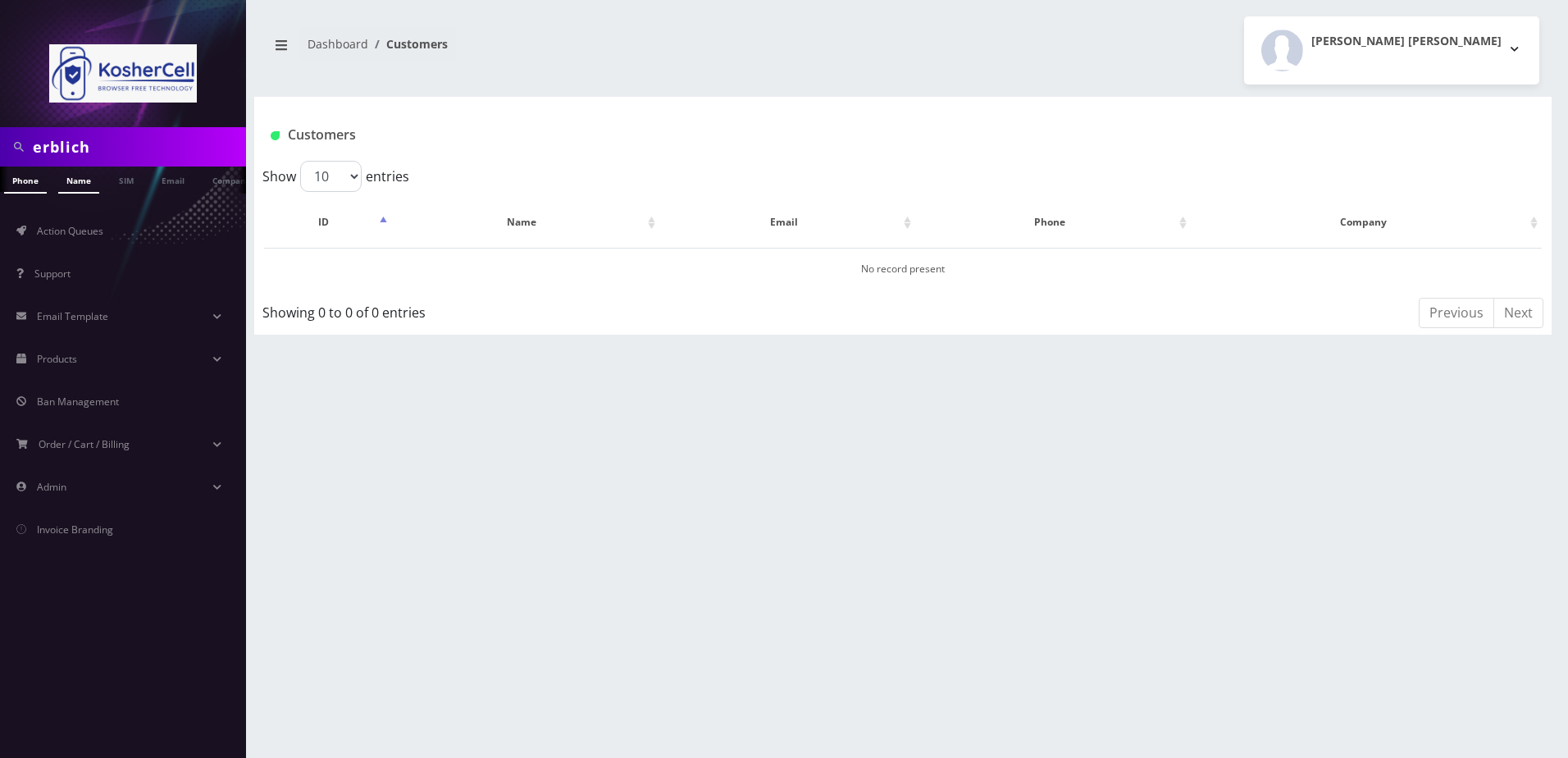
click at [96, 181] on link "Name" at bounding box center [79, 180] width 41 height 27
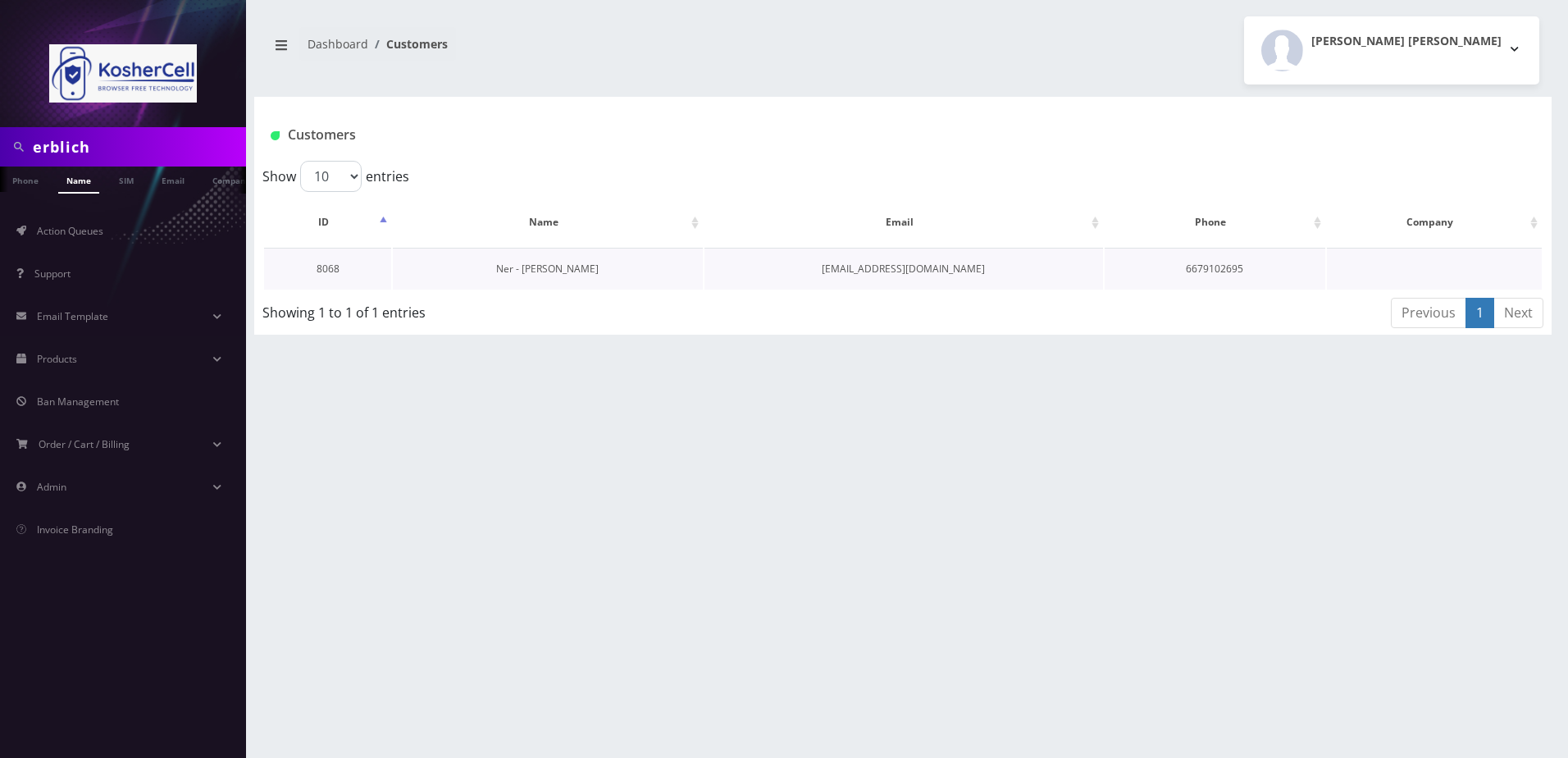
click at [535, 268] on link "Ner - [PERSON_NAME]" at bounding box center [547, 269] width 103 height 14
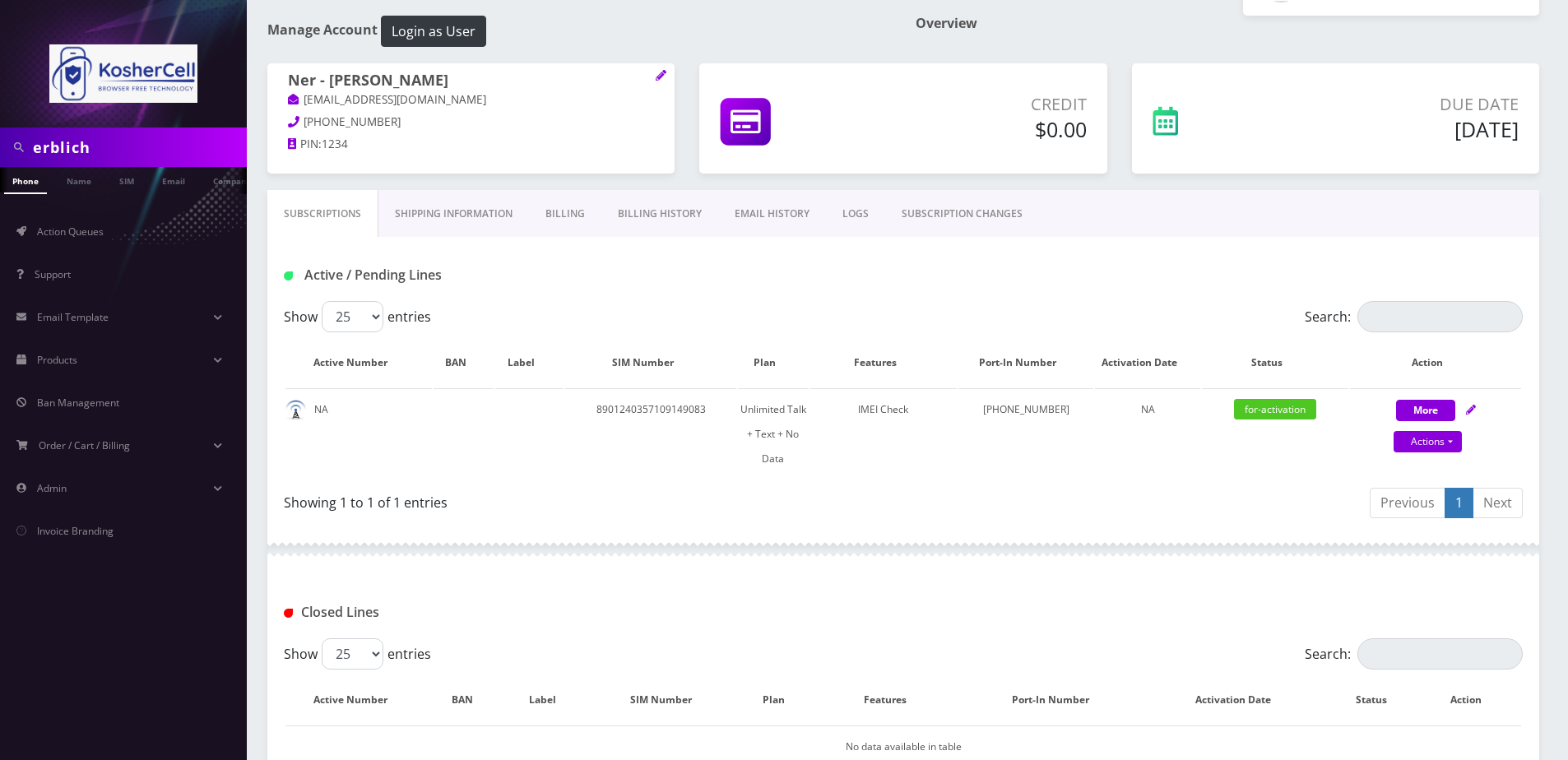
scroll to position [164, 0]
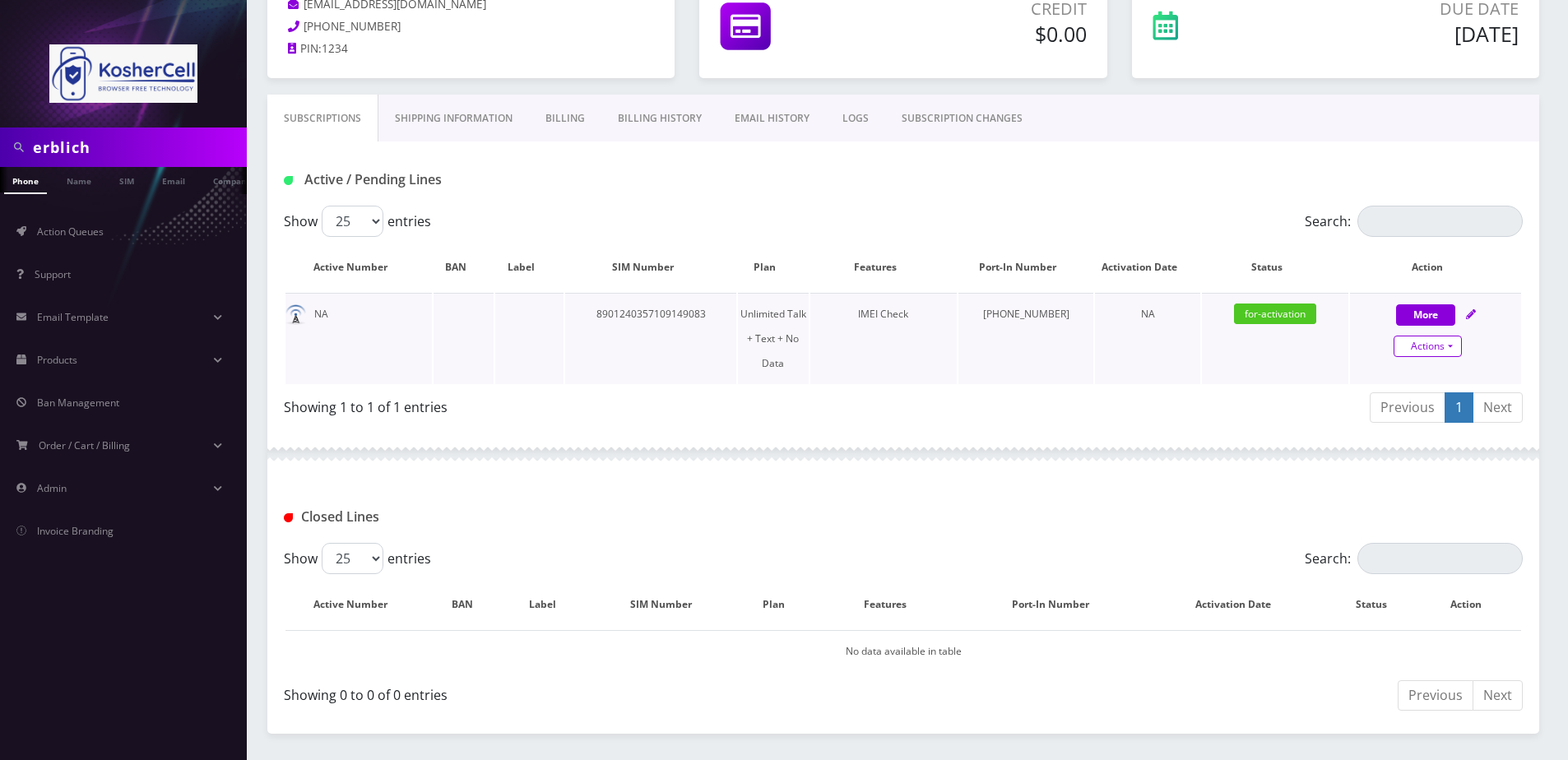
click at [1444, 338] on link "Actions" at bounding box center [1427, 346] width 69 height 22
select select "363"
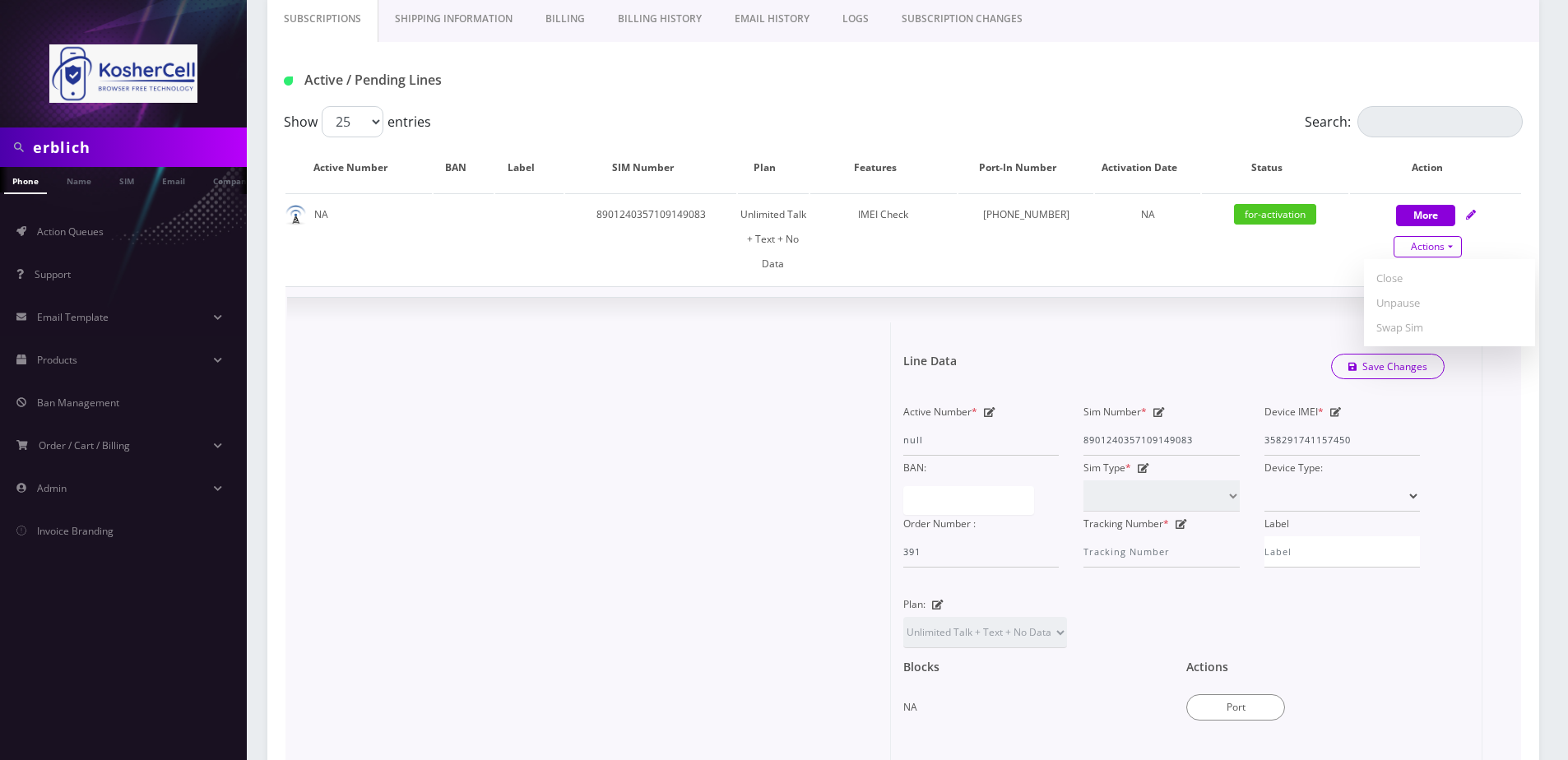
scroll to position [411, 0]
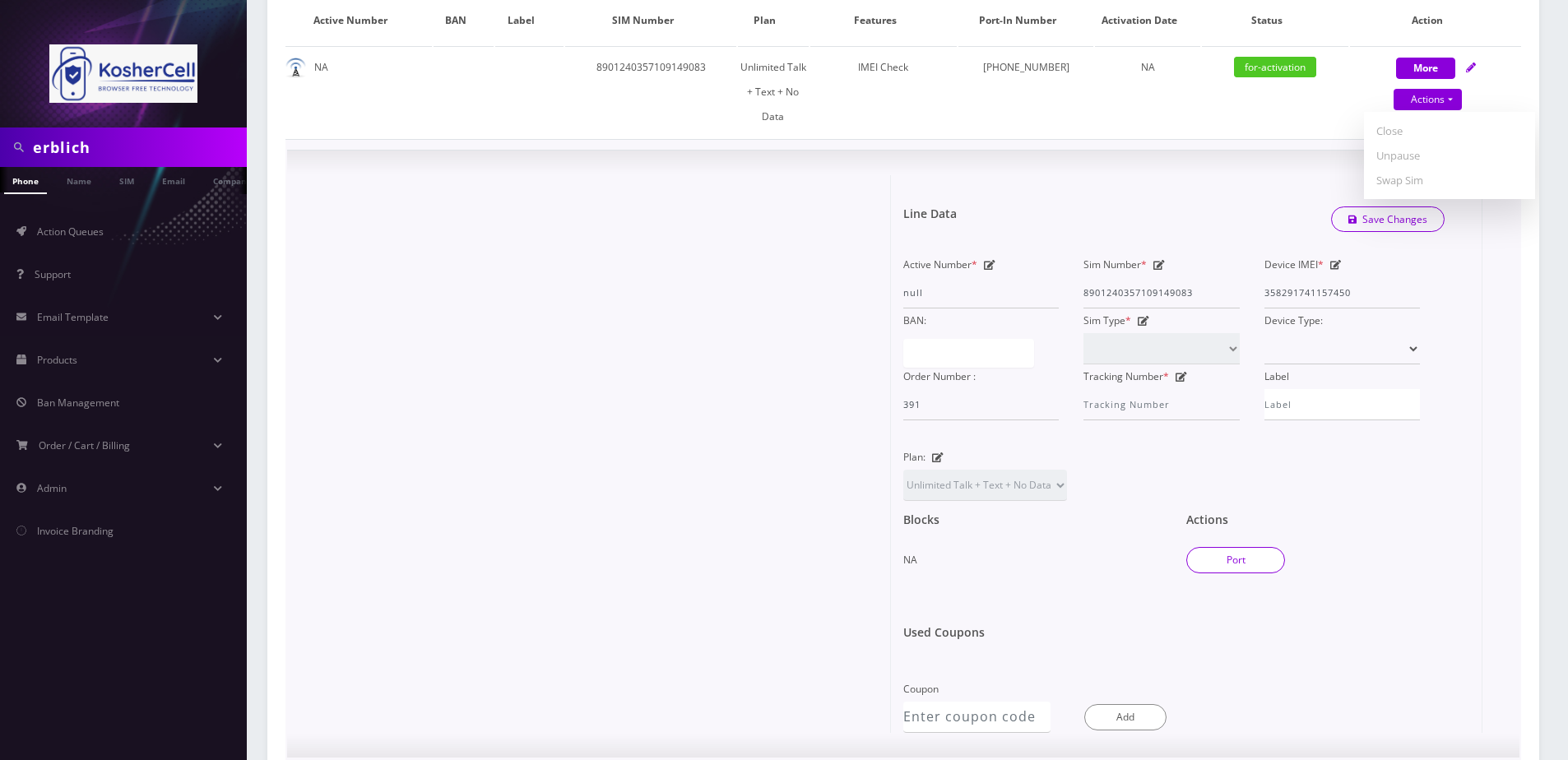
click at [1221, 547] on button "Port" at bounding box center [1235, 560] width 99 height 26
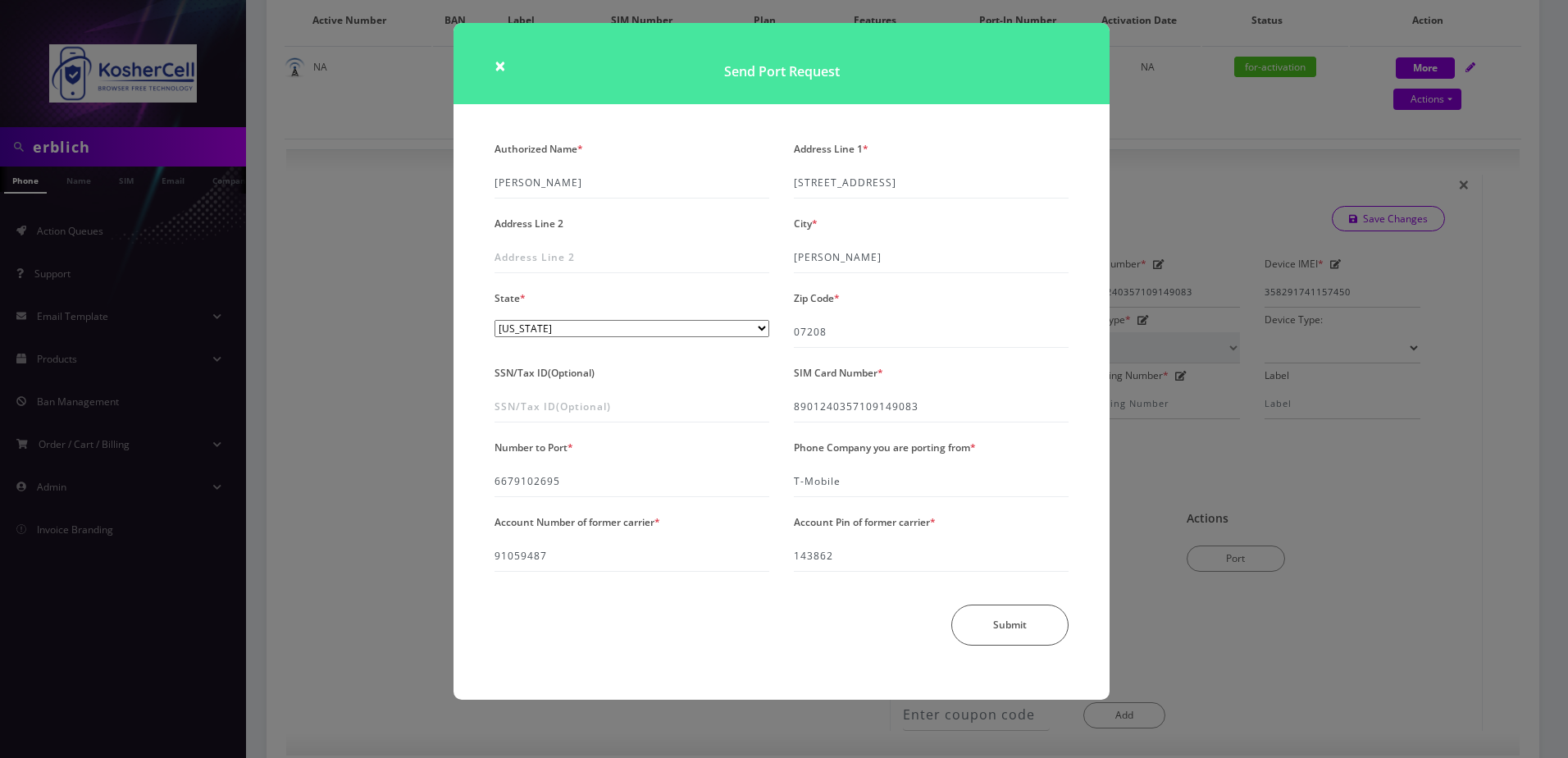
click at [385, 543] on div "× Send Port Request Authorized Name * [PERSON_NAME] Address Line 1 * [STREET_AD…" at bounding box center [784, 379] width 1568 height 758
